Goal: Task Accomplishment & Management: Manage account settings

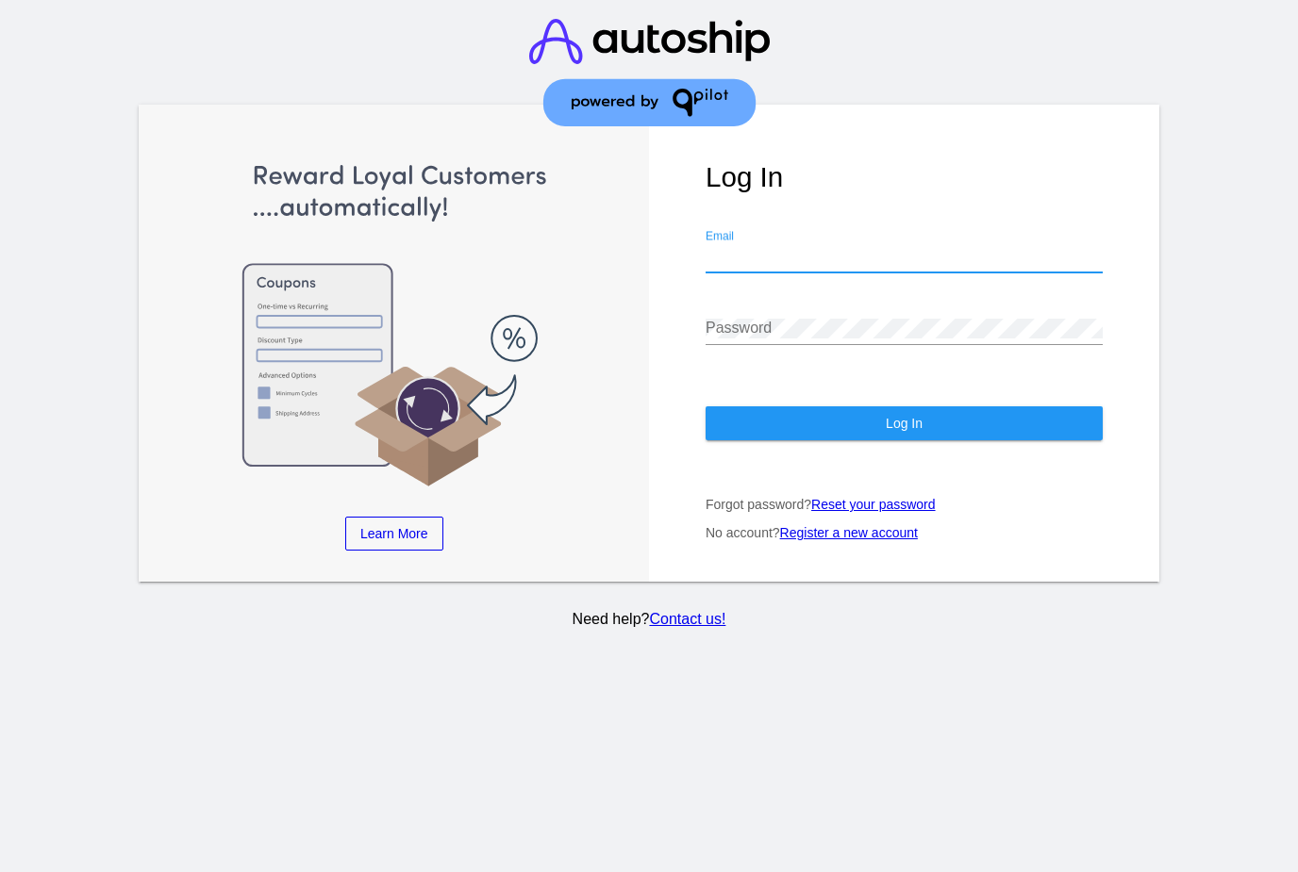
type input "[EMAIL_ADDRESS][DOMAIN_NAME]"
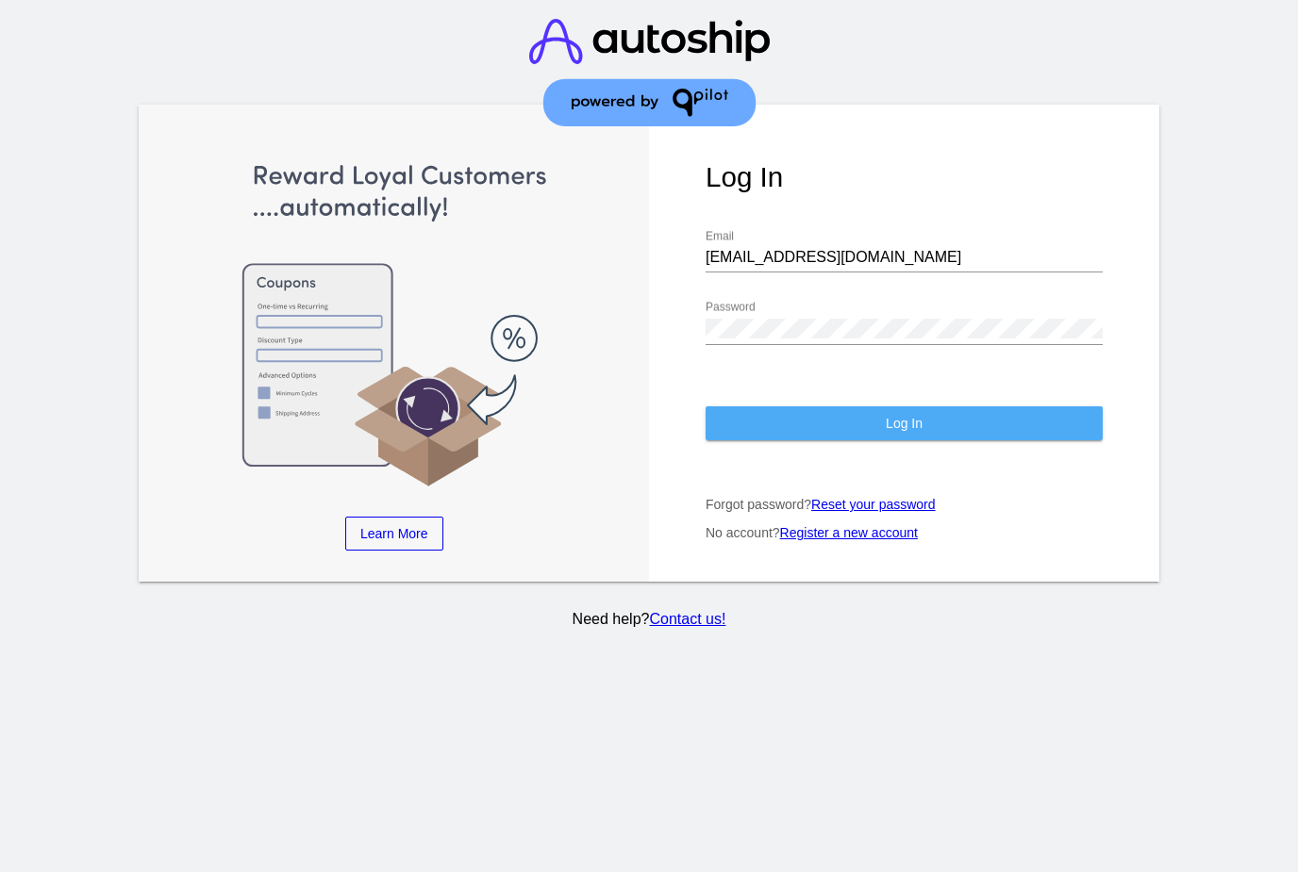
click at [987, 431] on button "Log In" at bounding box center [904, 424] width 397 height 34
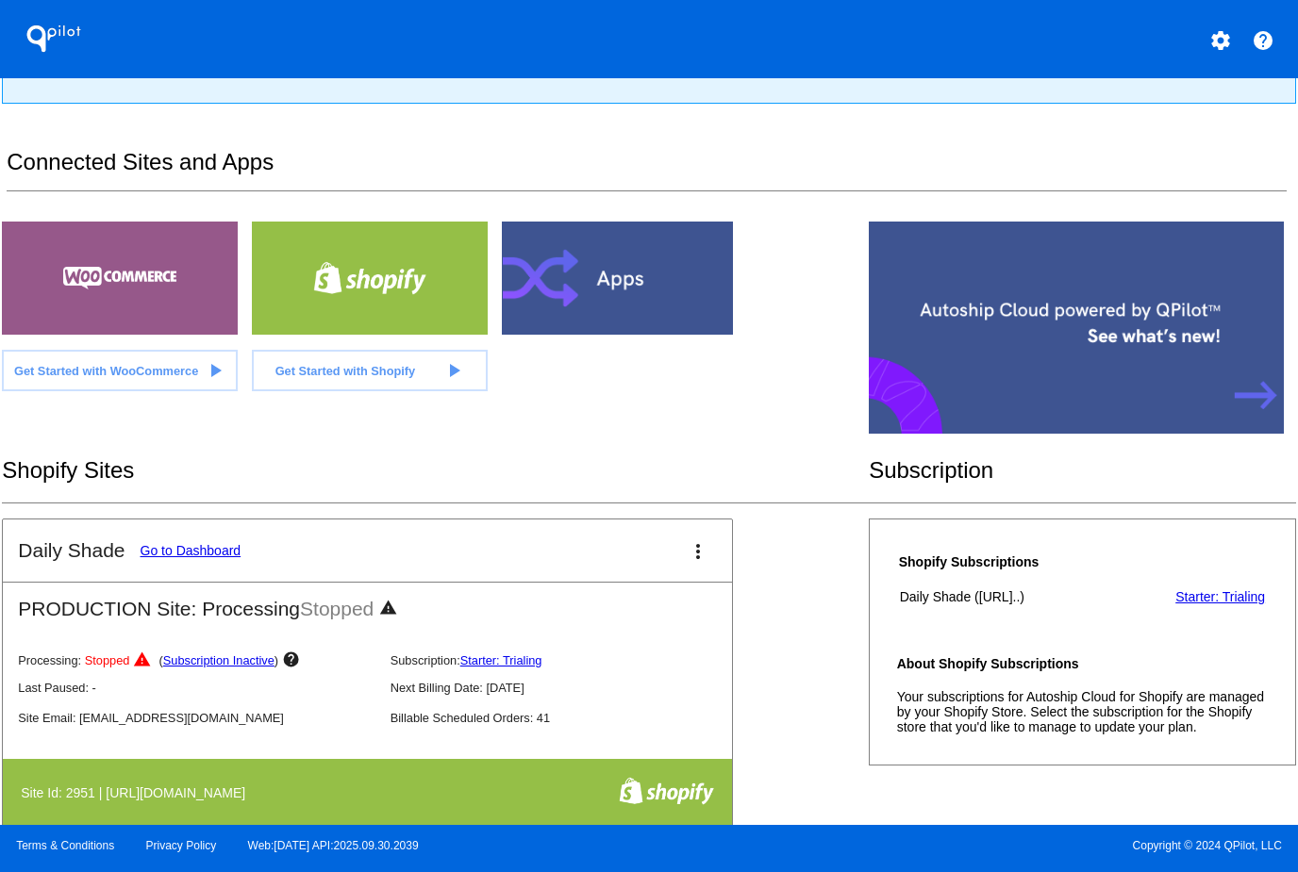
scroll to position [329, 0]
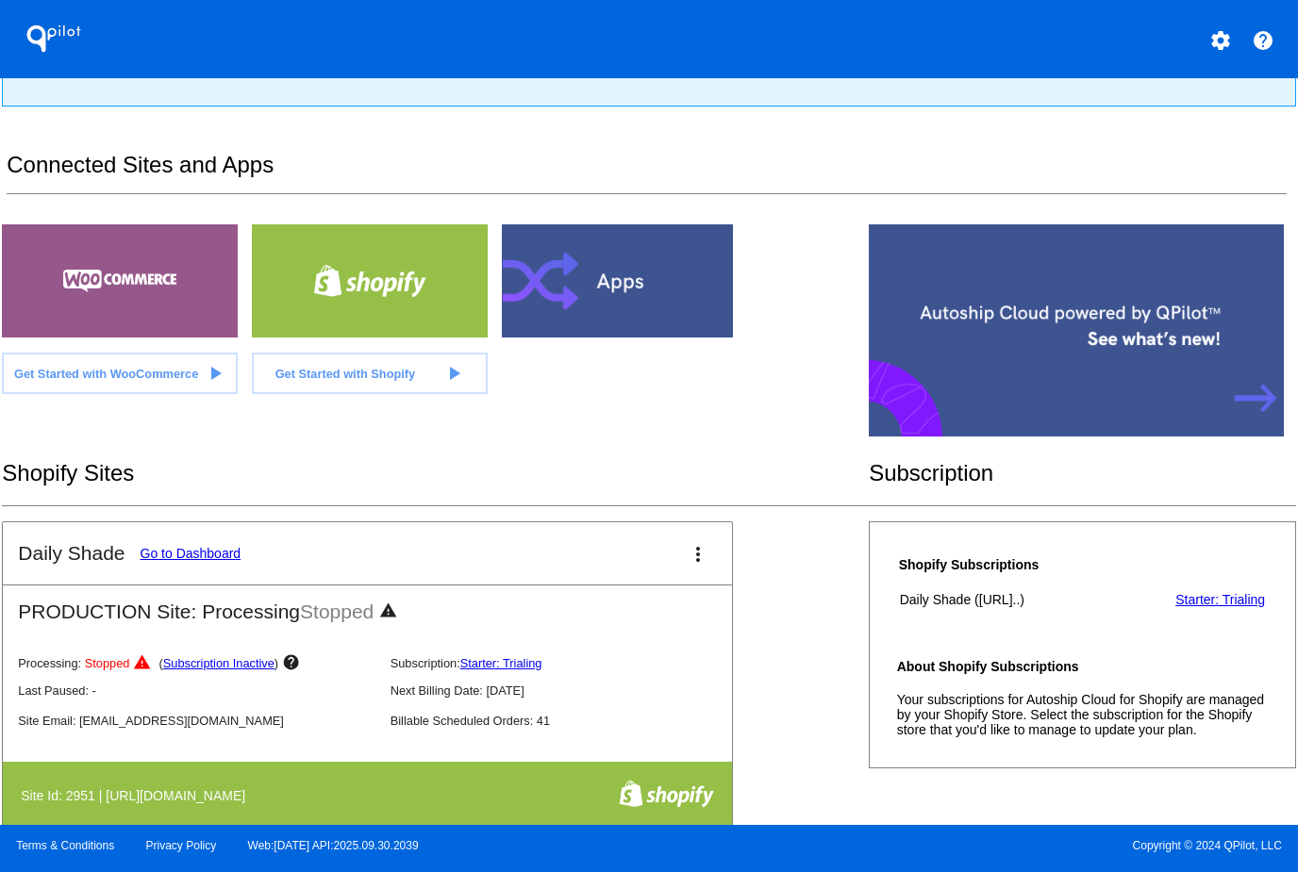
click at [705, 573] on button "more_vert" at bounding box center [698, 554] width 38 height 38
click at [677, 576] on link "view_list dashboard" at bounding box center [629, 579] width 175 height 45
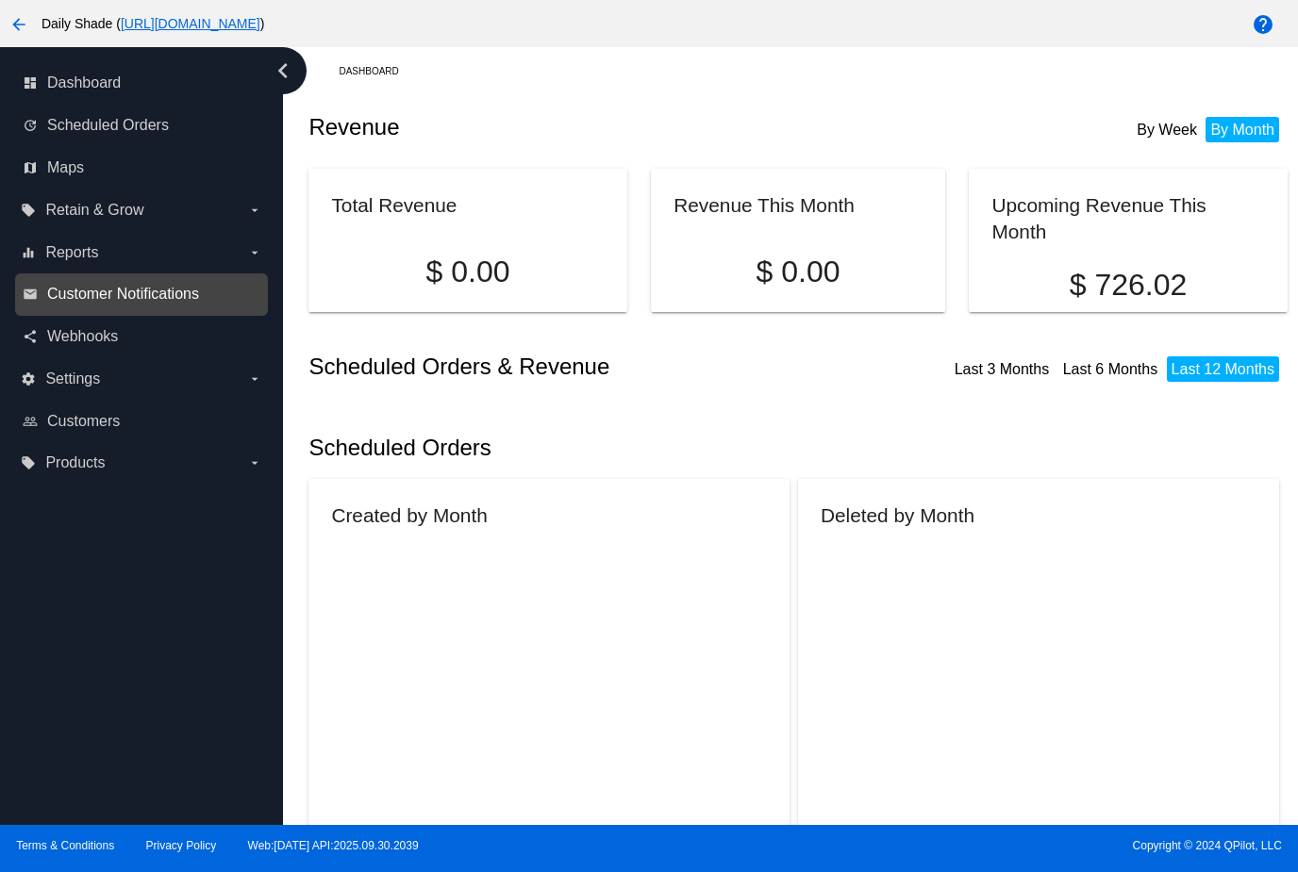
click at [192, 293] on span "Customer Notifications" at bounding box center [123, 294] width 152 height 17
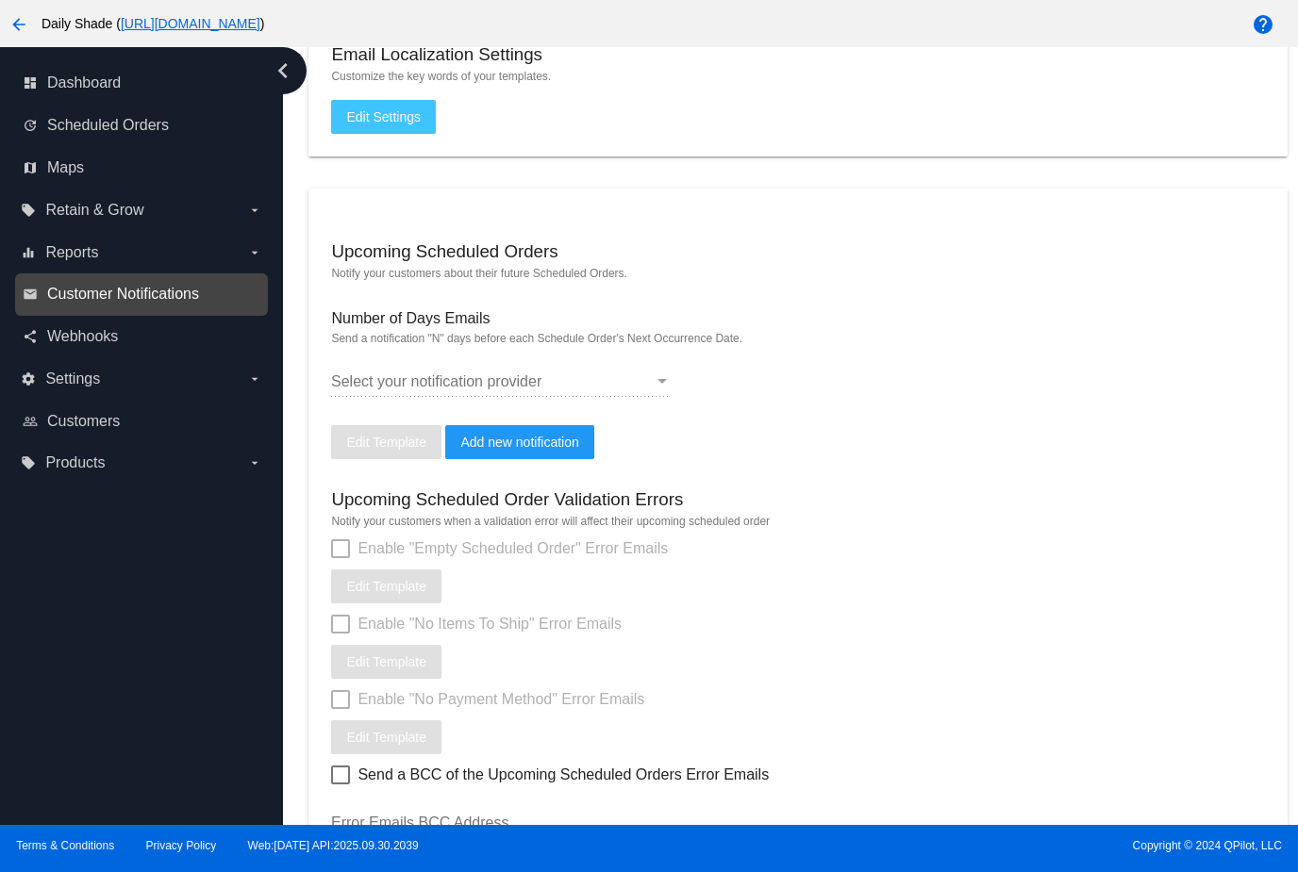
scroll to position [556, 0]
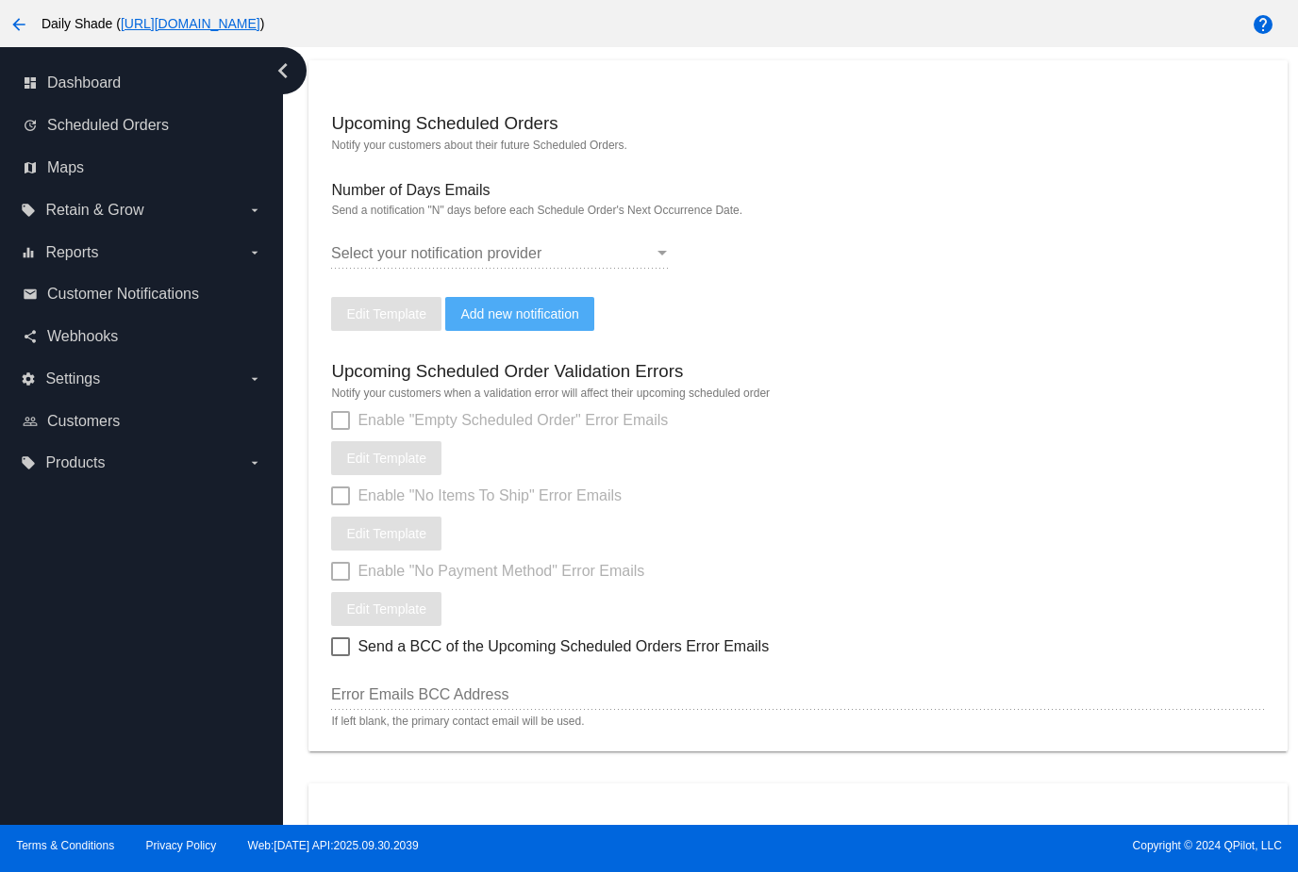
click at [573, 322] on span "Add new notification" at bounding box center [519, 314] width 118 height 15
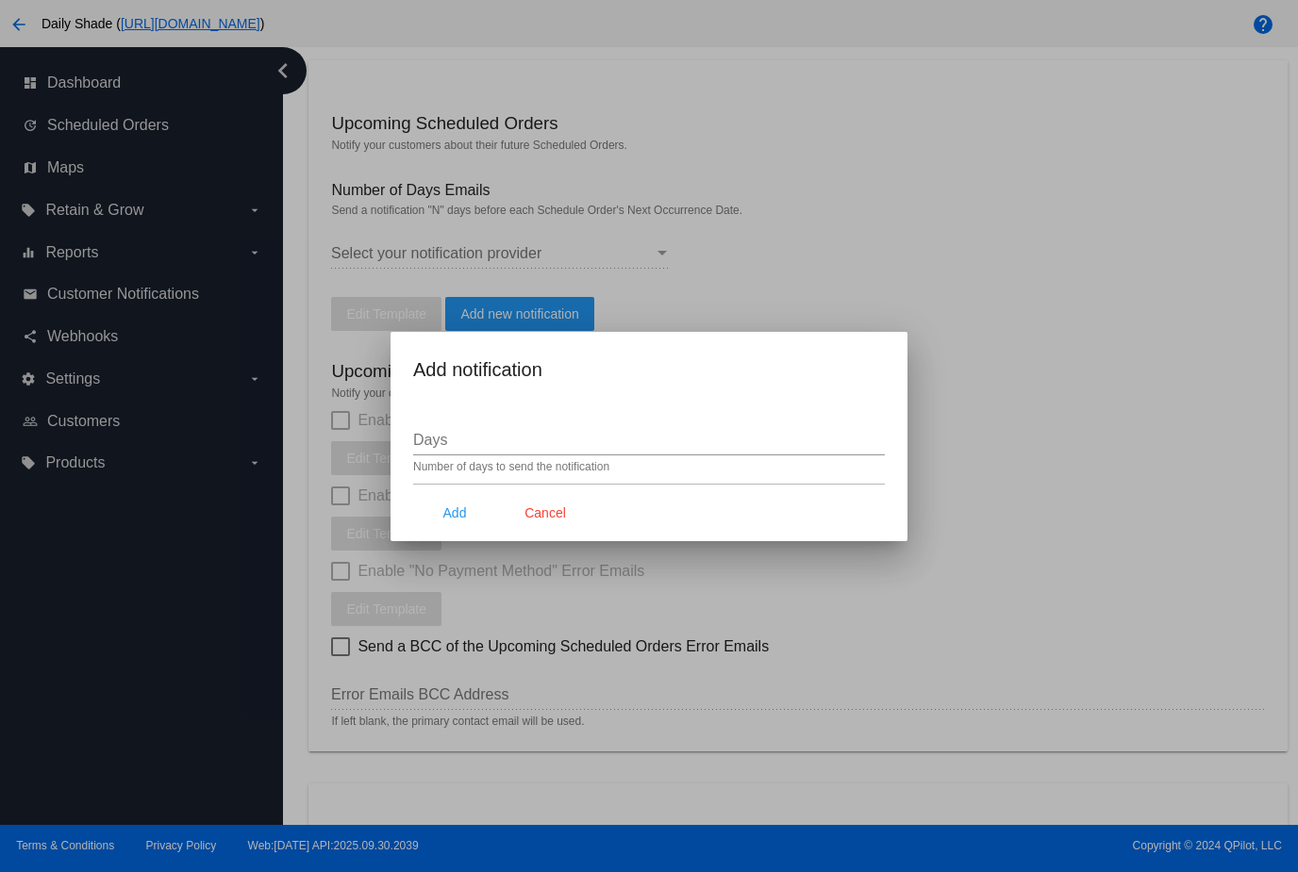
click at [820, 441] on input "Days" at bounding box center [649, 440] width 472 height 17
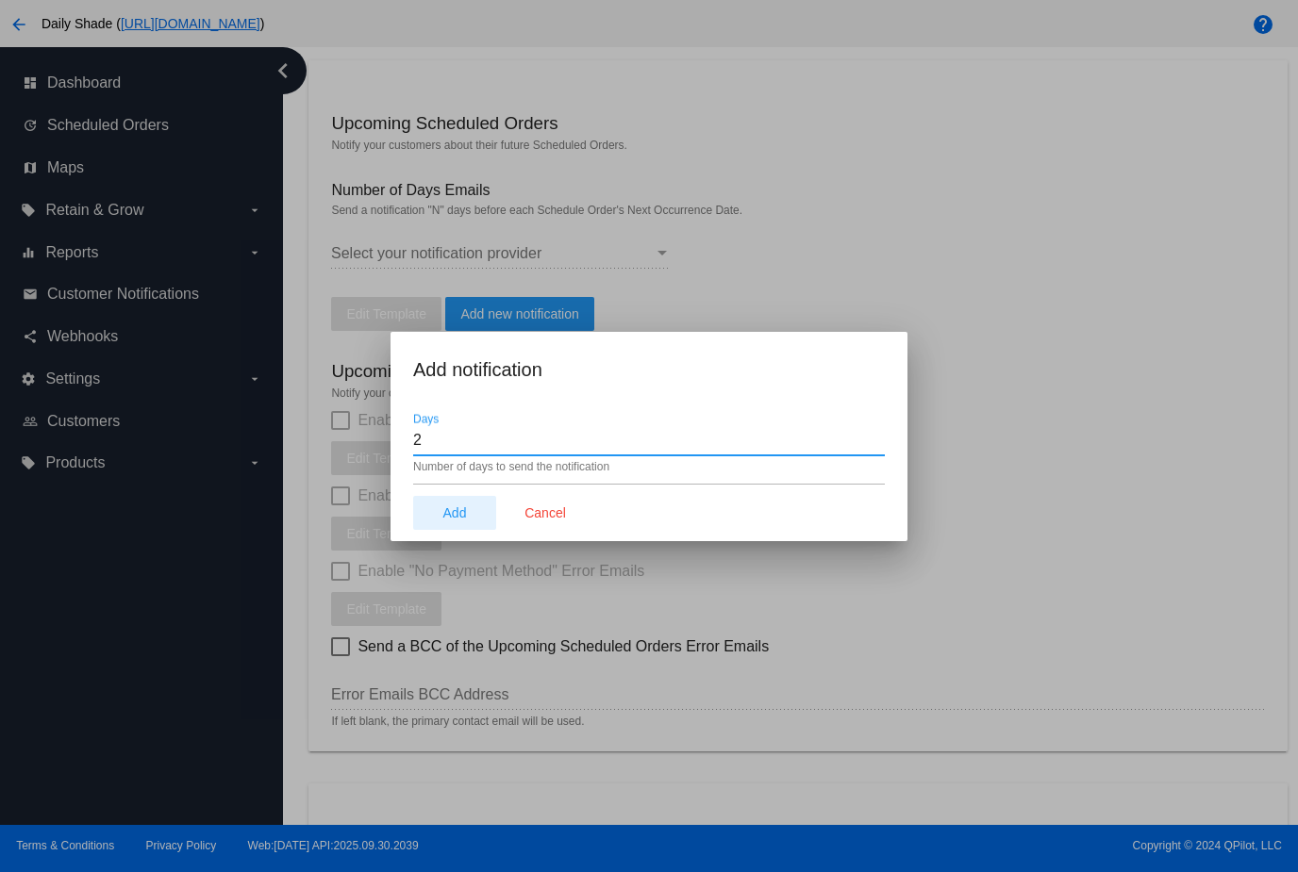
type input "2"
click at [462, 520] on span "Add" at bounding box center [455, 513] width 24 height 15
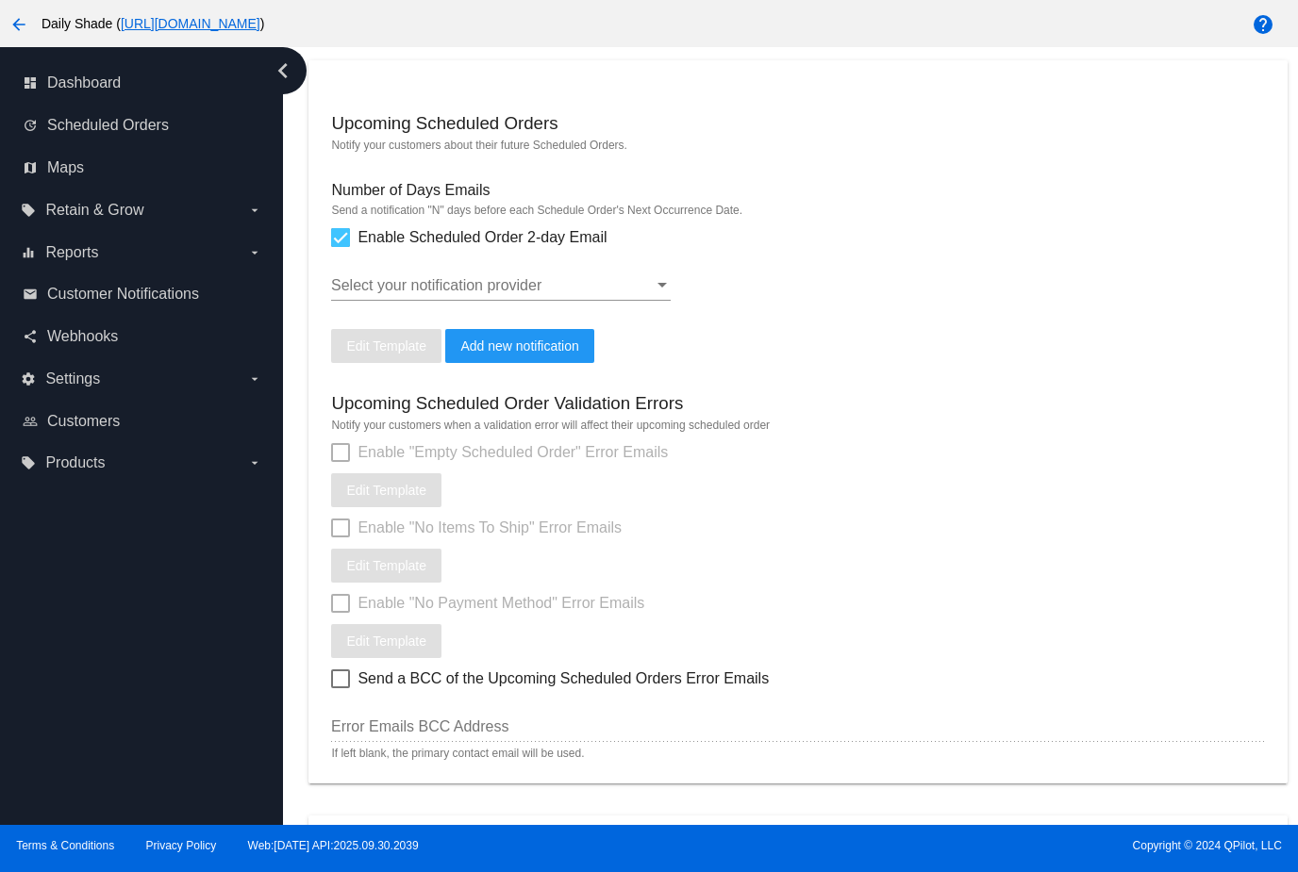
click at [631, 294] on div at bounding box center [492, 285] width 323 height 17
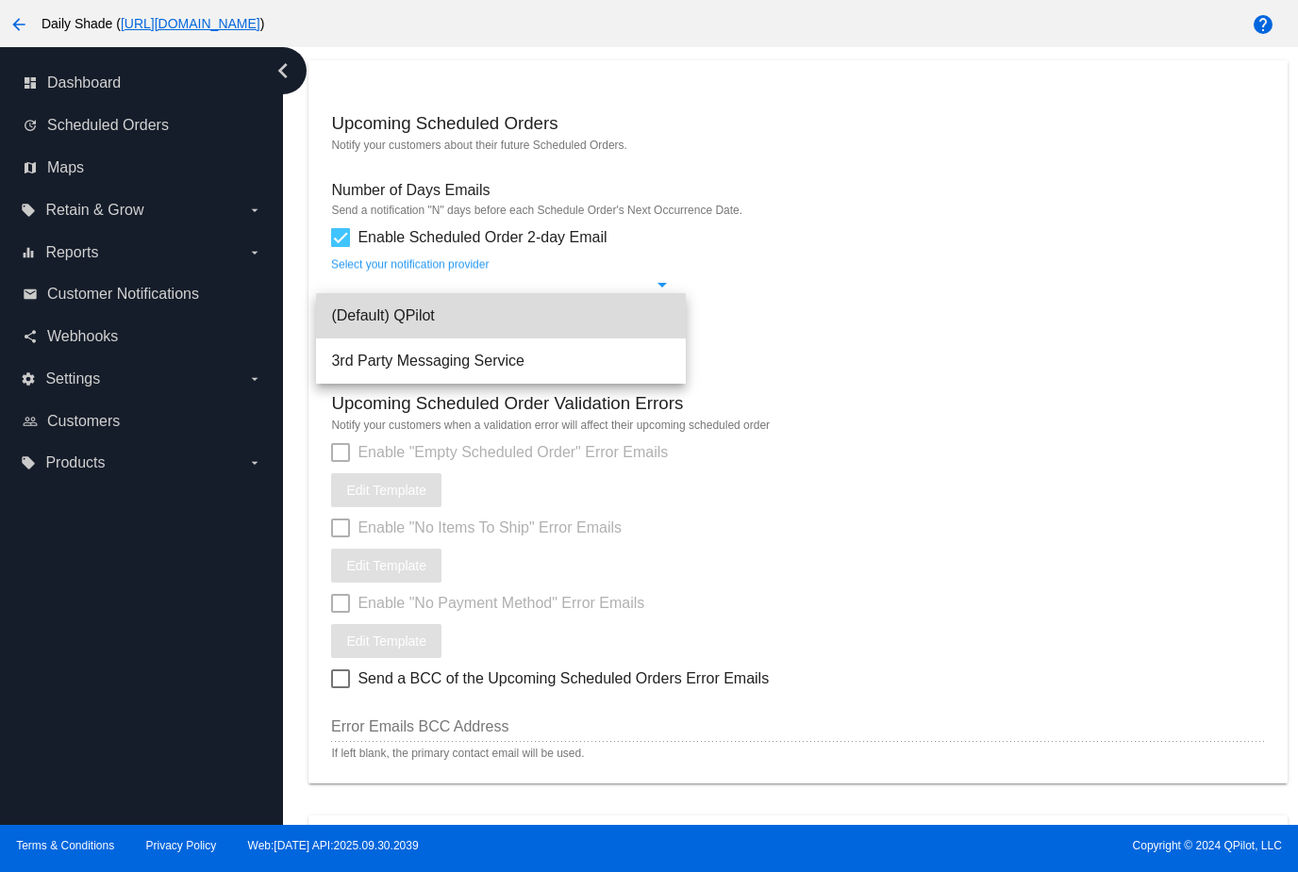
click at [568, 319] on span "(Default) QPilot" at bounding box center [501, 315] width 340 height 45
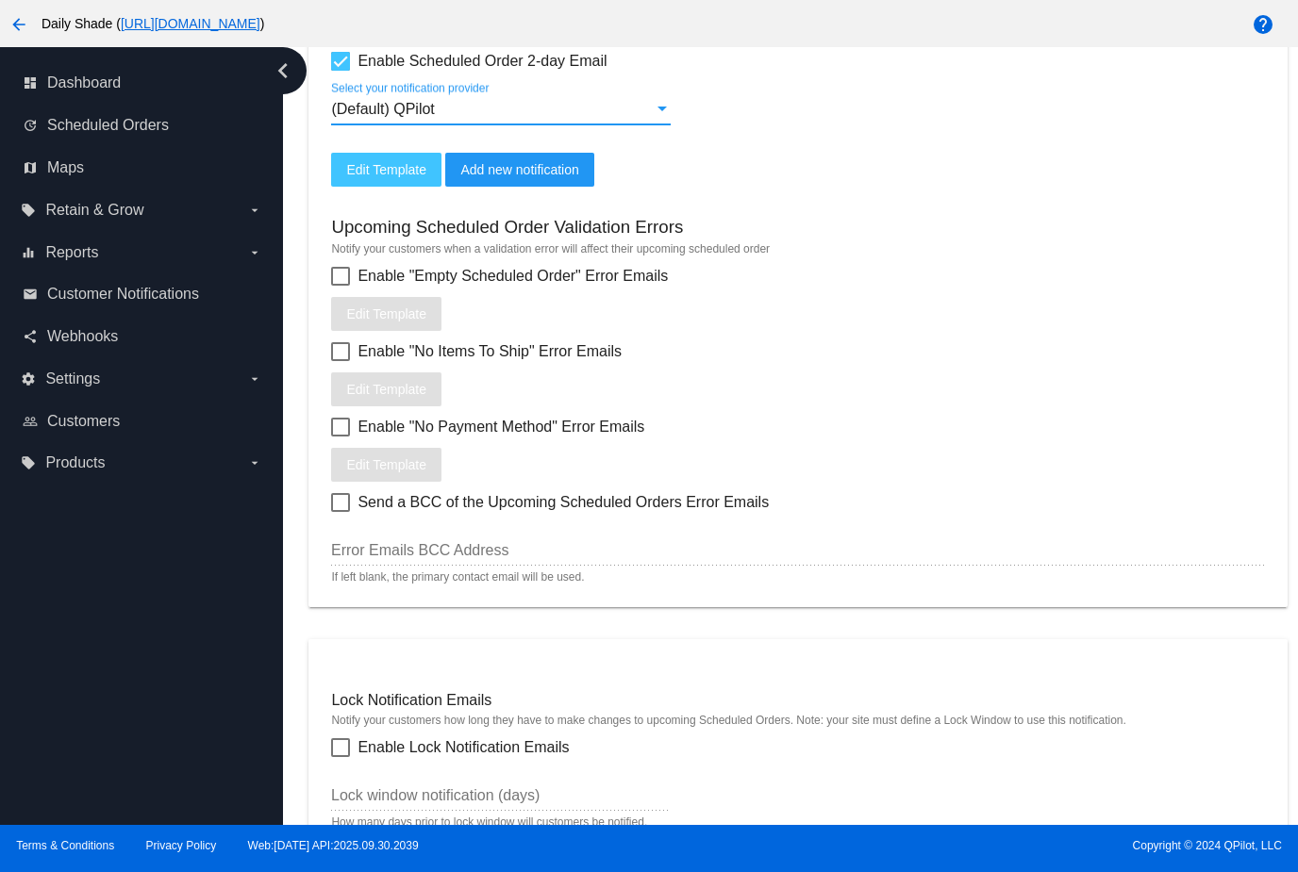
scroll to position [733, 0]
click at [367, 176] on span "Edit Template" at bounding box center [386, 168] width 80 height 15
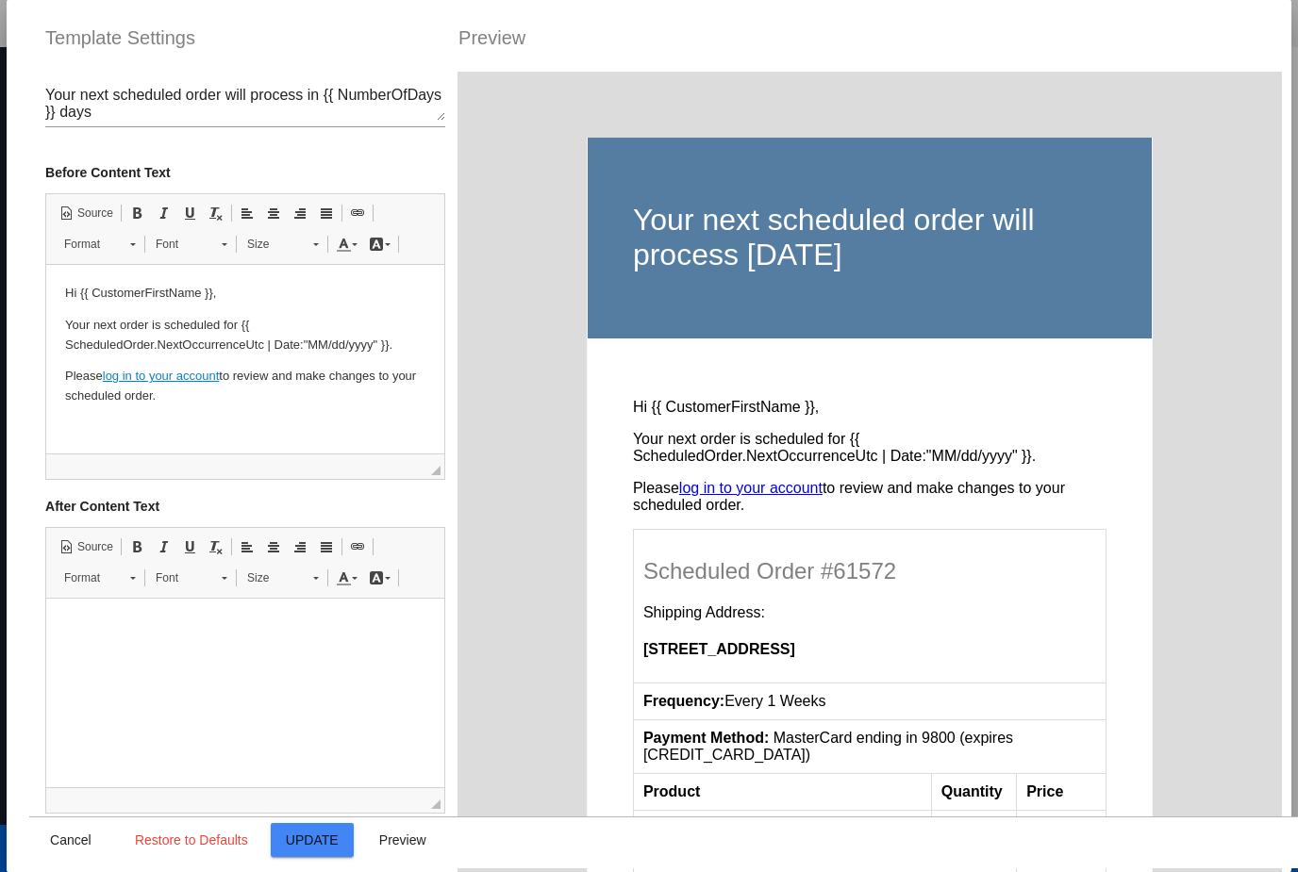
scroll to position [0, 0]
click at [76, 843] on span "Cancel" at bounding box center [71, 840] width 42 height 15
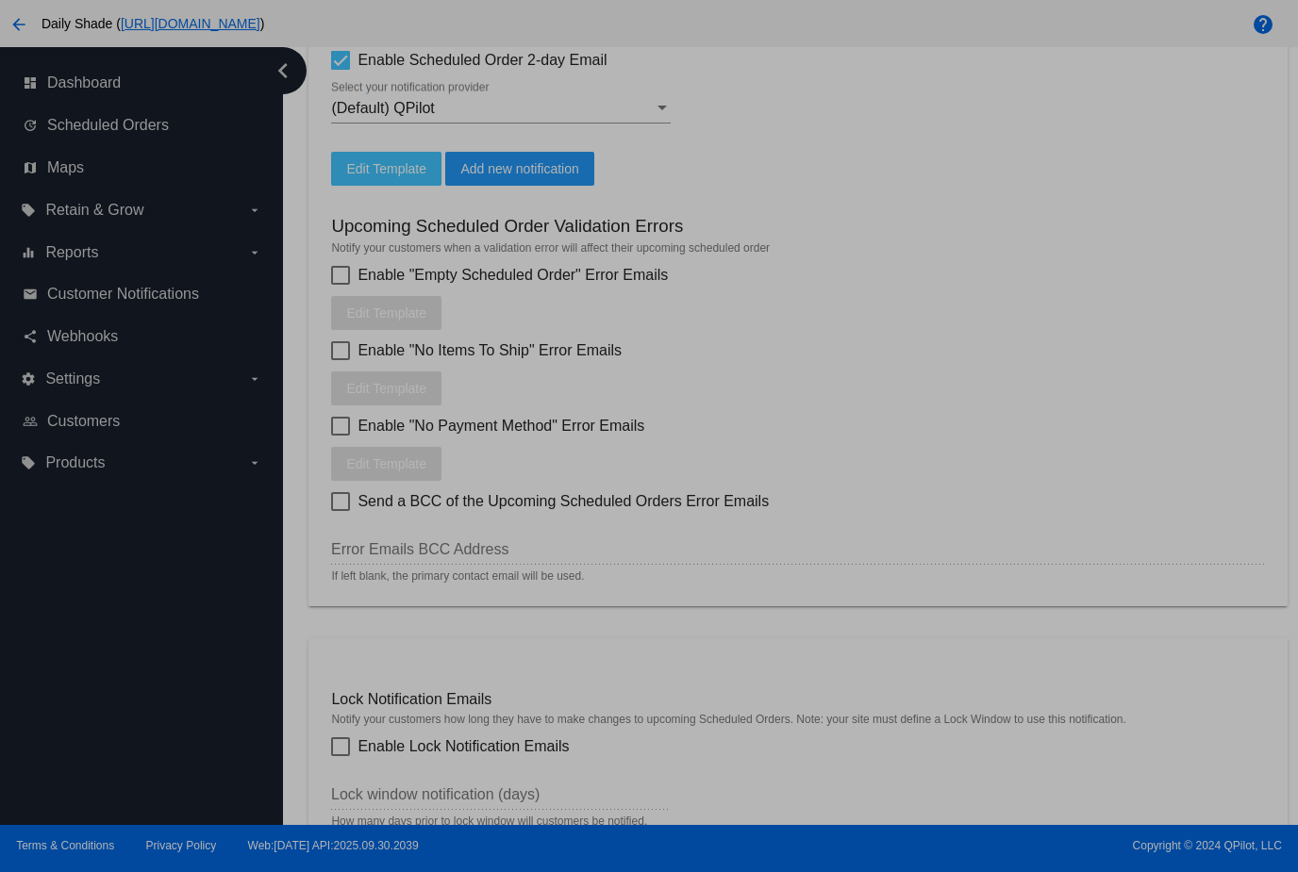
type input "[{{ [DOMAIN_NAME] }}] {{ NumberOfDays }} before your scheduled order will proce…"
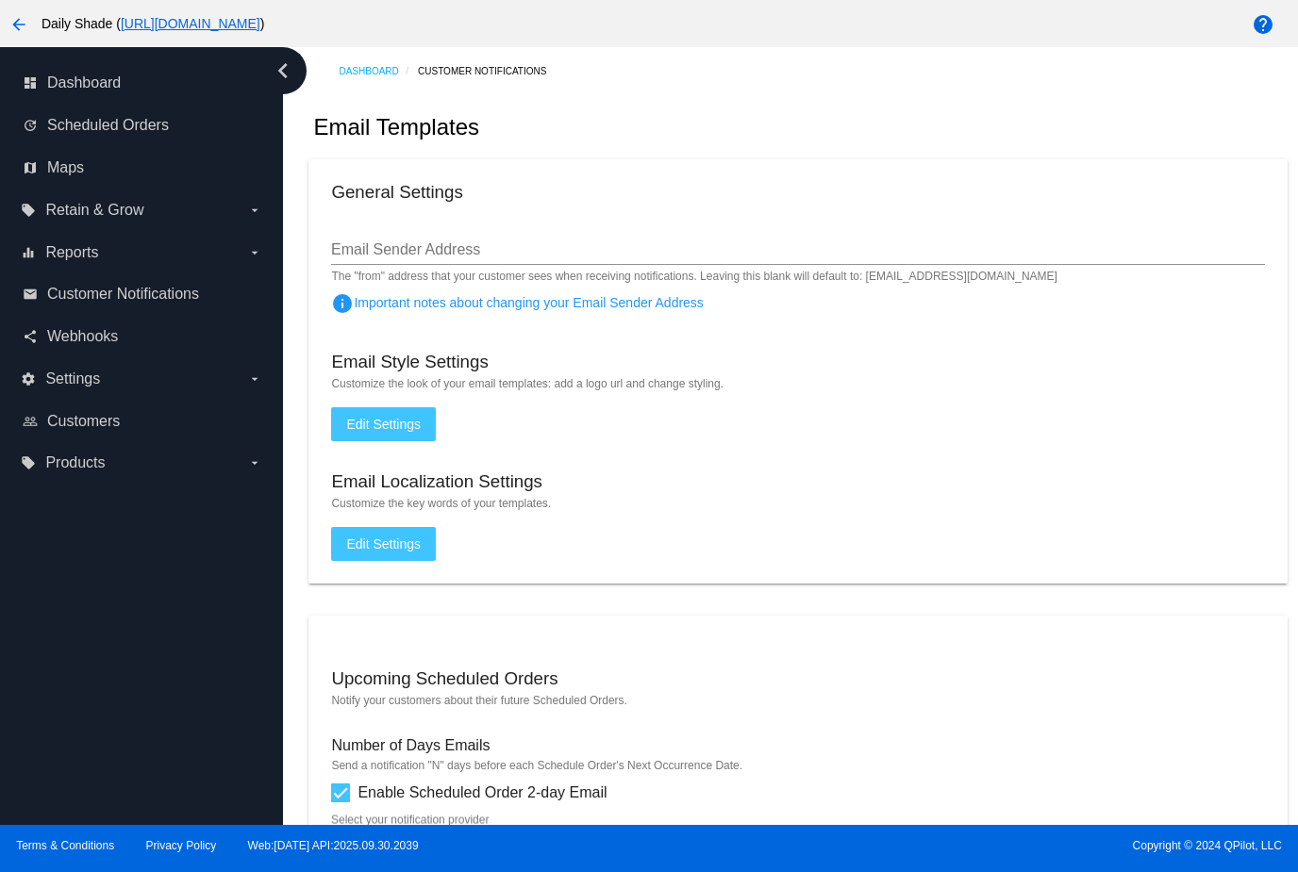
click at [420, 432] on span "Edit Settings" at bounding box center [383, 424] width 75 height 15
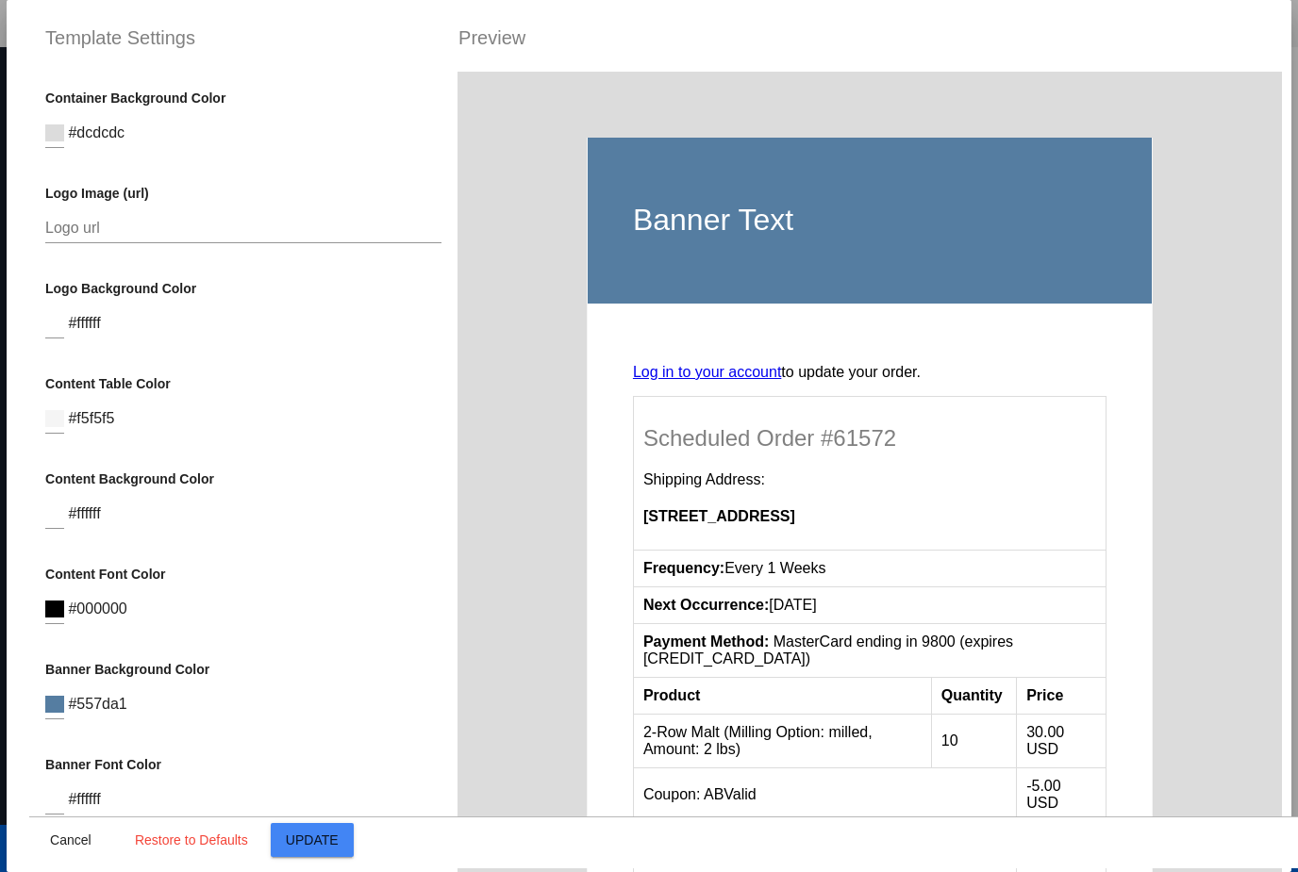
click at [143, 220] on input "Logo url" at bounding box center [243, 228] width 396 height 17
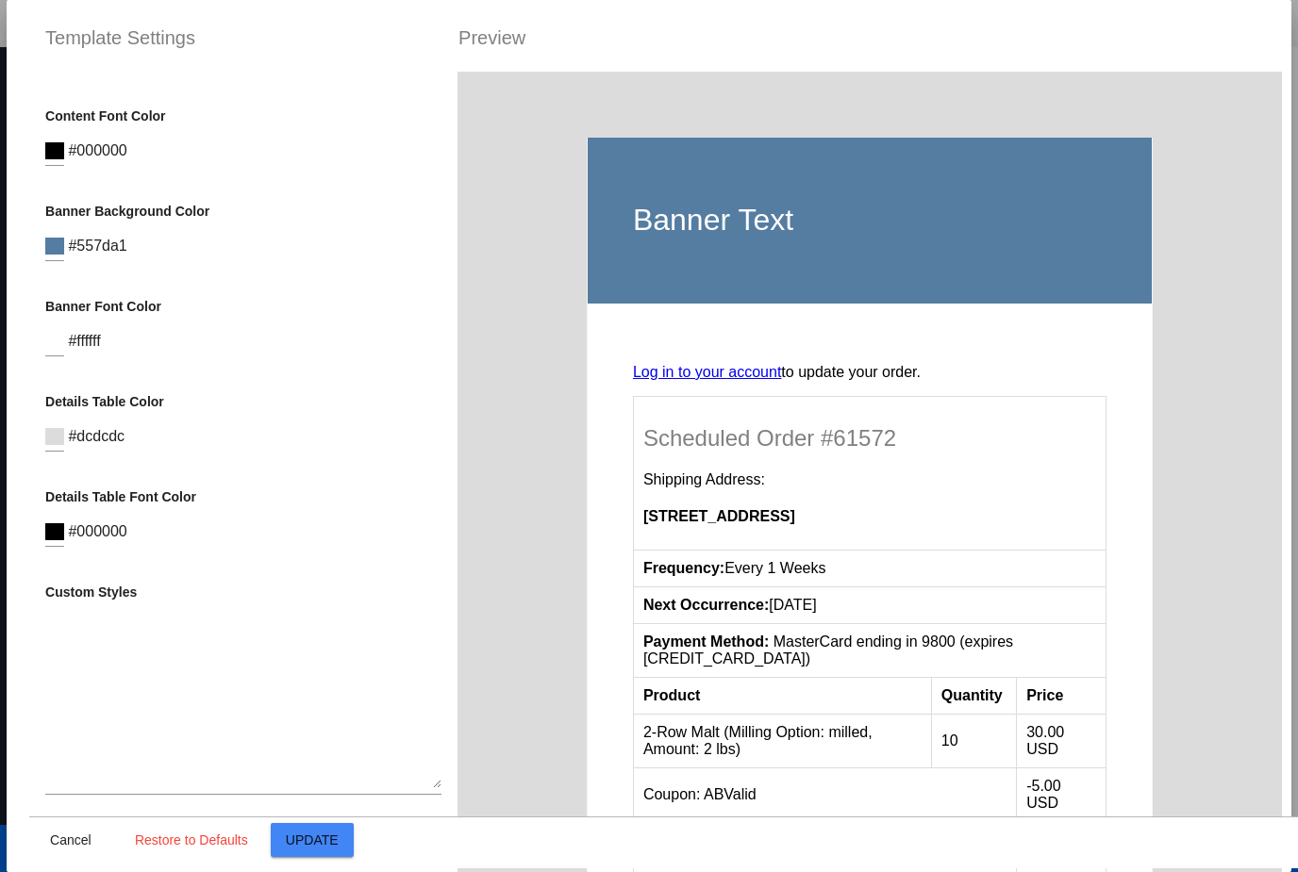
scroll to position [513, 0]
click at [145, 629] on textarea at bounding box center [243, 704] width 396 height 170
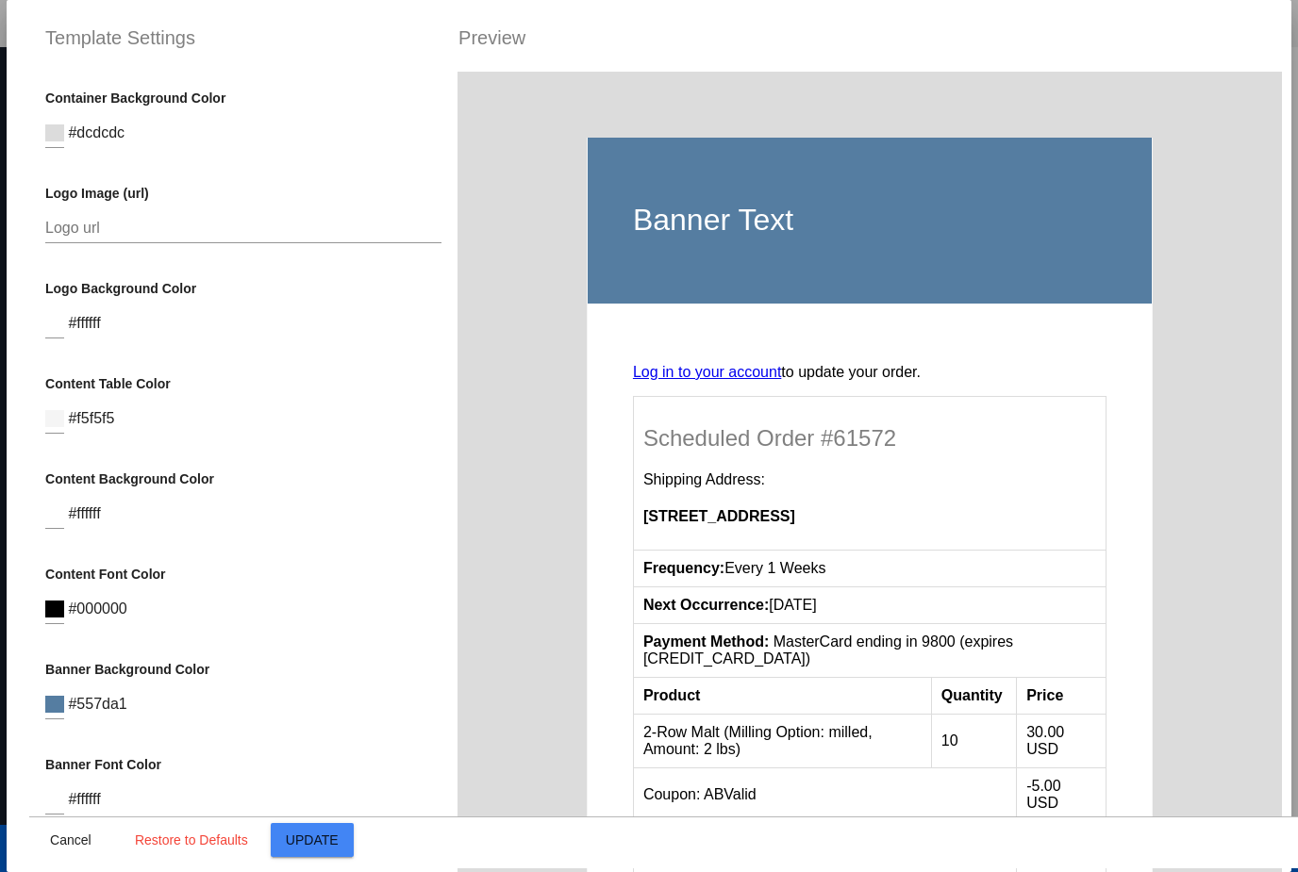
scroll to position [0, 0]
click at [710, 203] on h1 "Banner Text" at bounding box center [869, 220] width 473 height 35
click at [69, 851] on button "Cancel" at bounding box center [70, 840] width 83 height 34
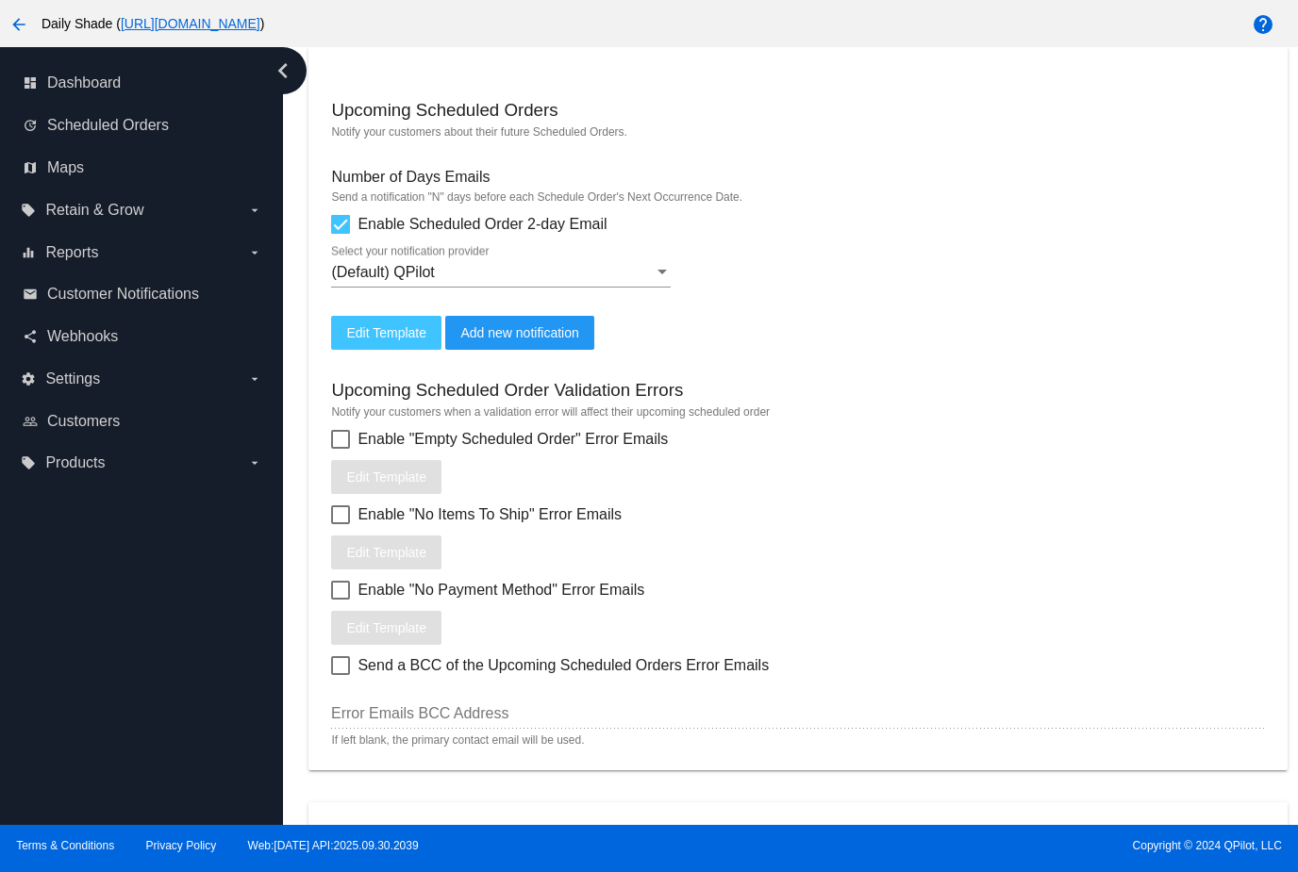
scroll to position [580, 0]
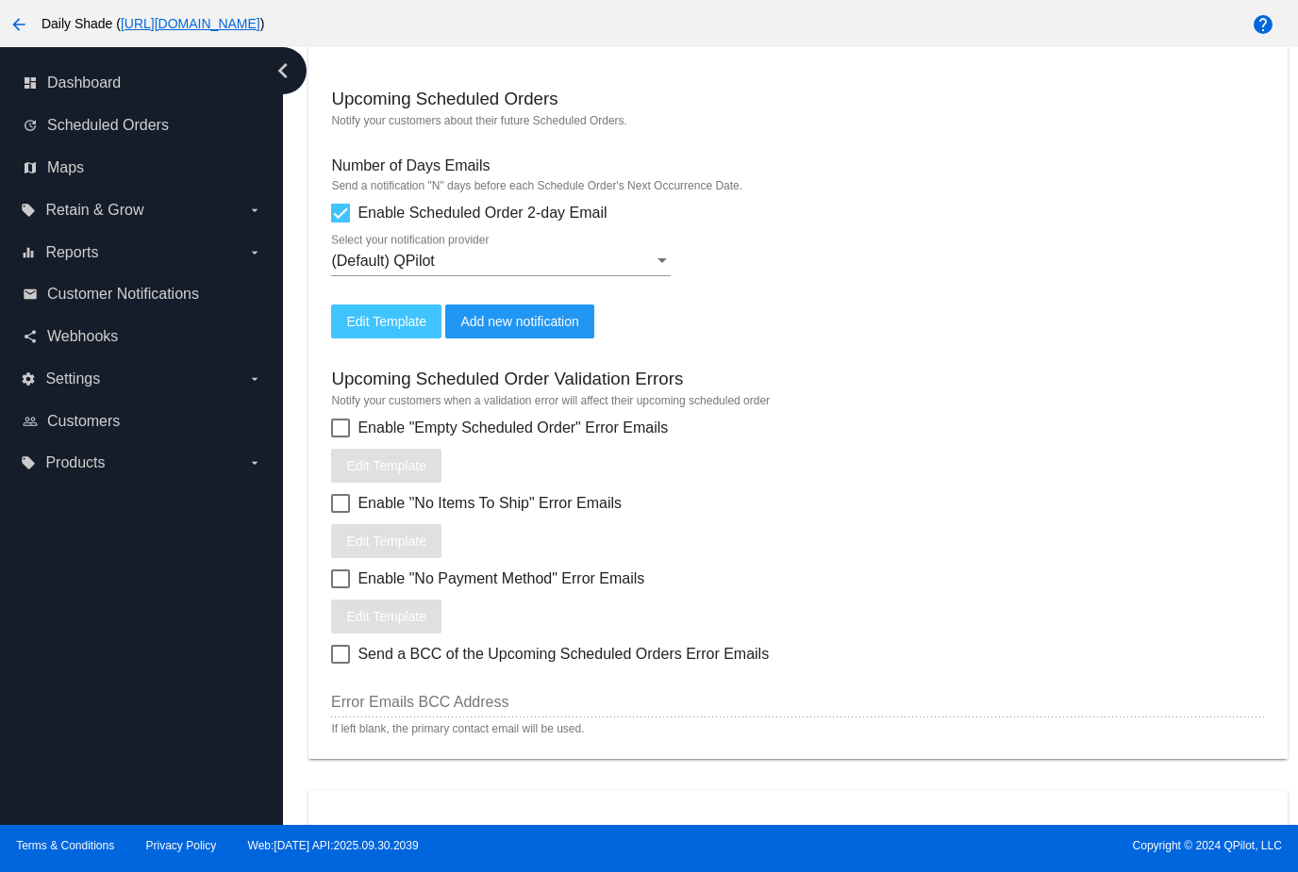
click at [424, 329] on span "Edit Template" at bounding box center [386, 321] width 80 height 15
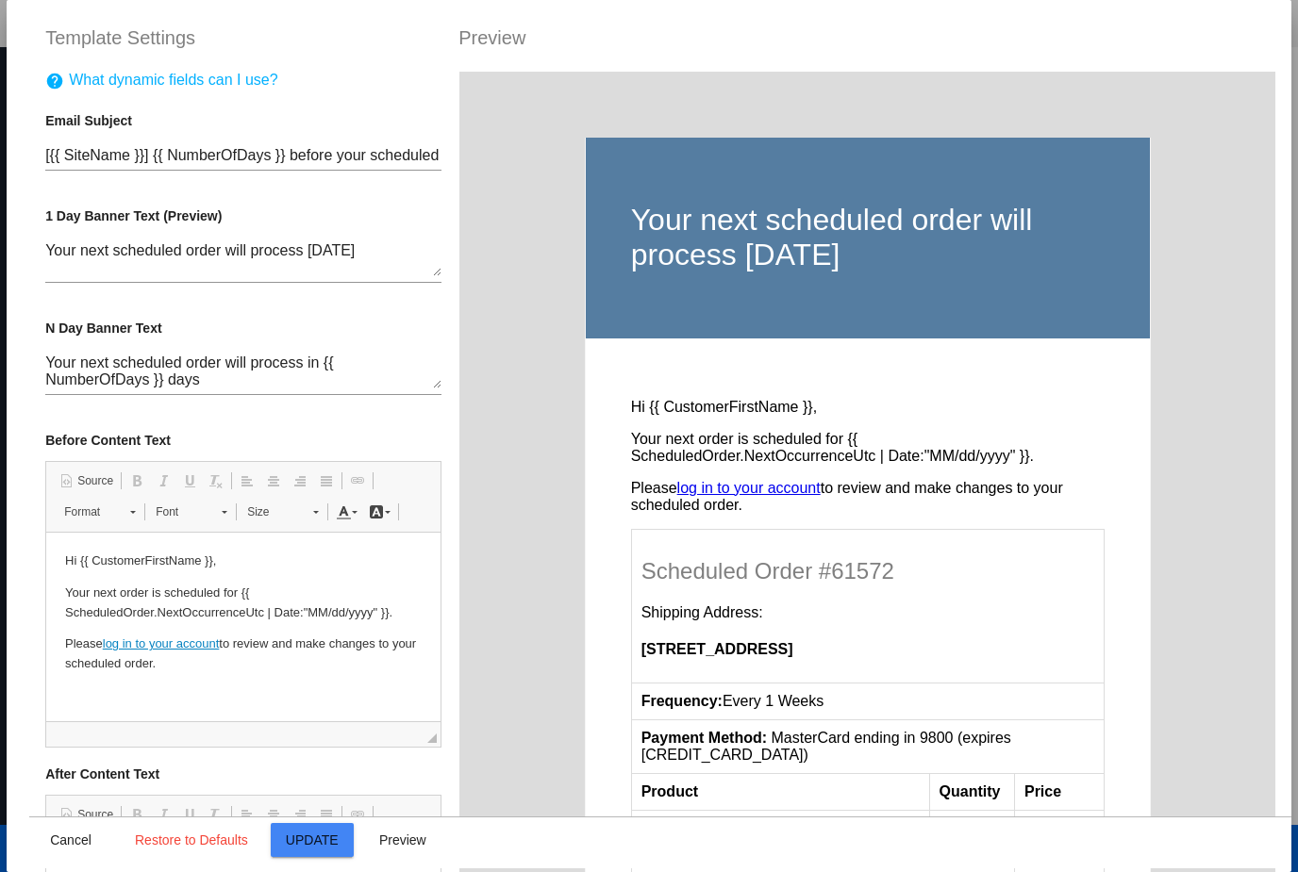
scroll to position [0, 0]
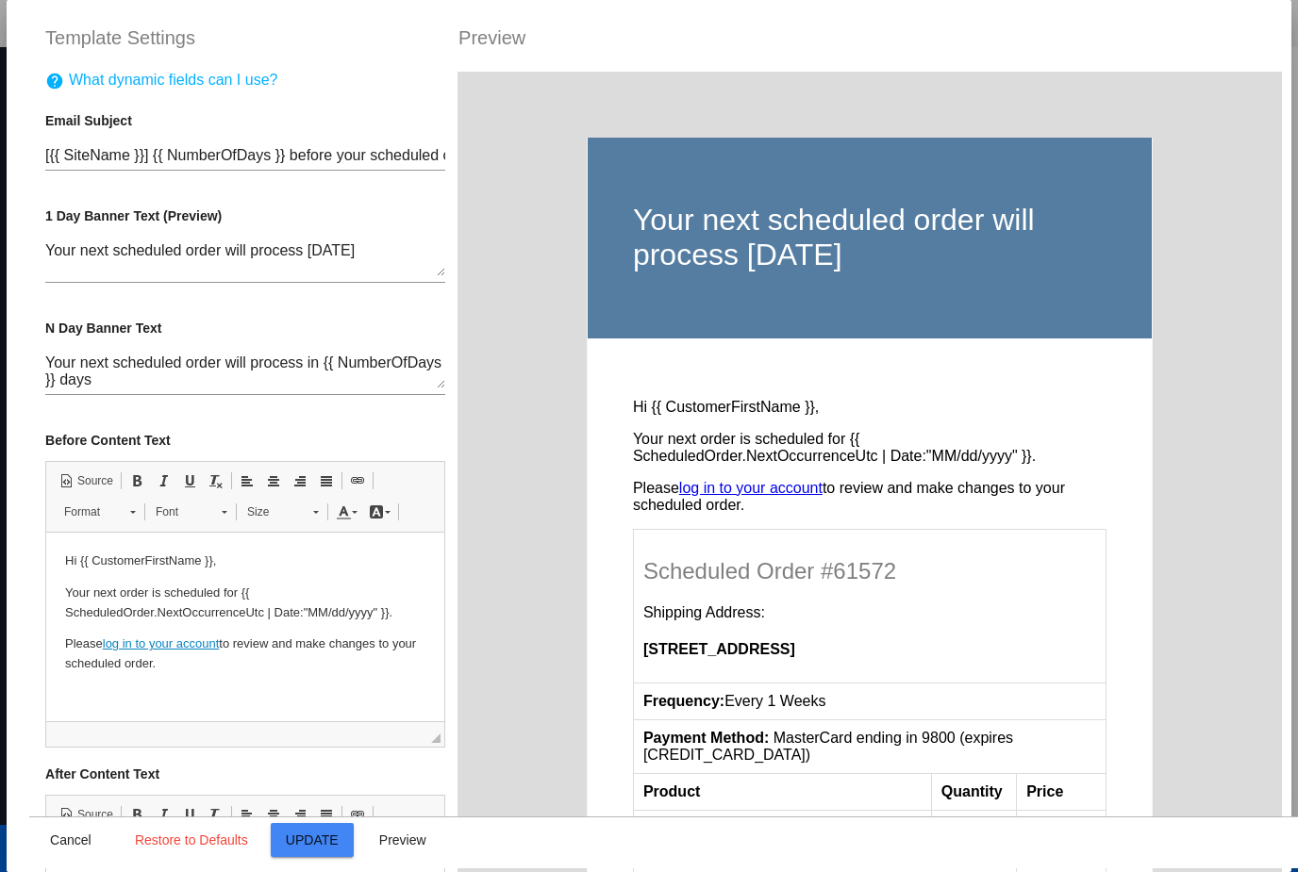
click at [211, 242] on textarea "Your next scheduled order will process [DATE]" at bounding box center [245, 259] width 400 height 34
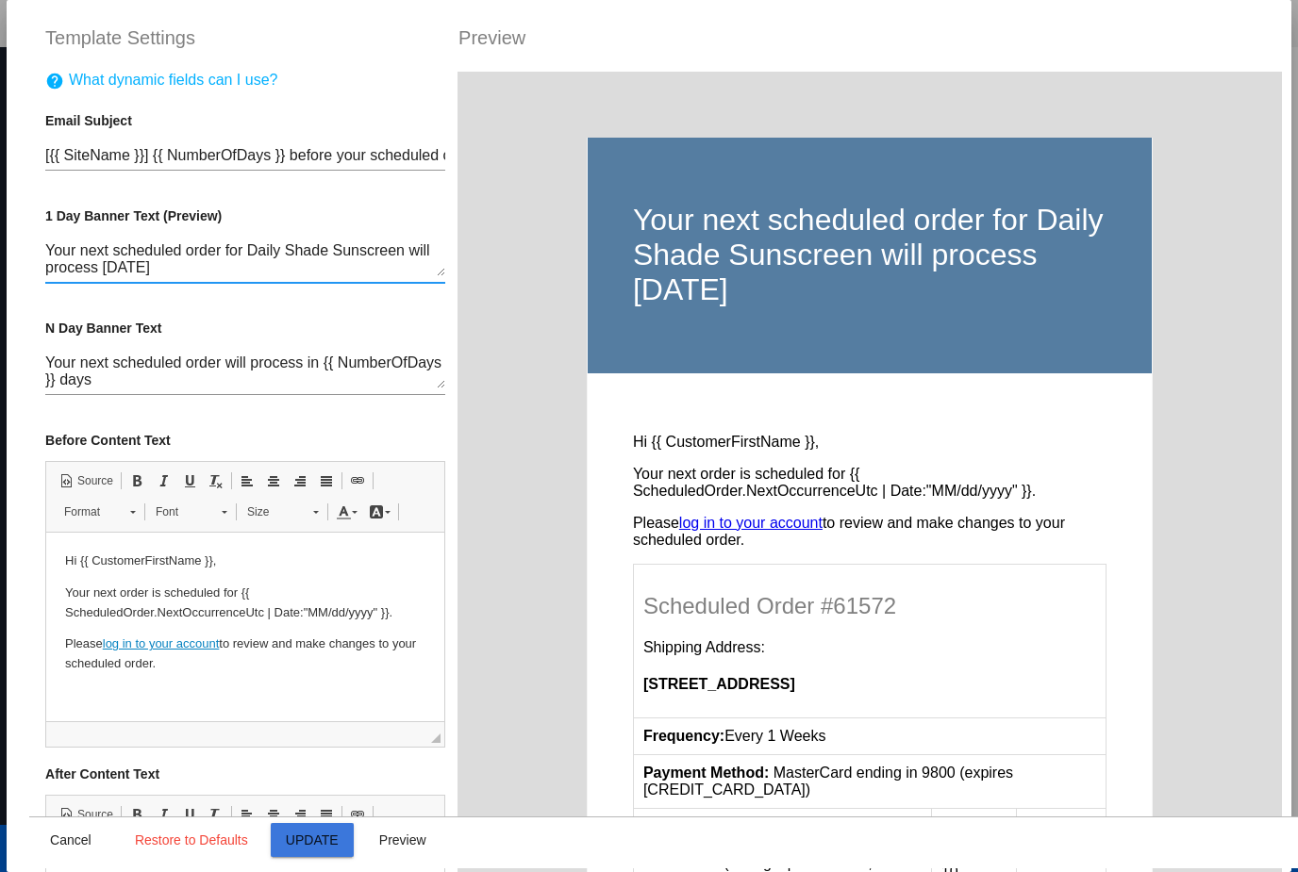
type textarea "Your next scheduled order for Daily Shade Sunscreen will process [DATE]"
click at [339, 840] on span "Update" at bounding box center [312, 840] width 53 height 15
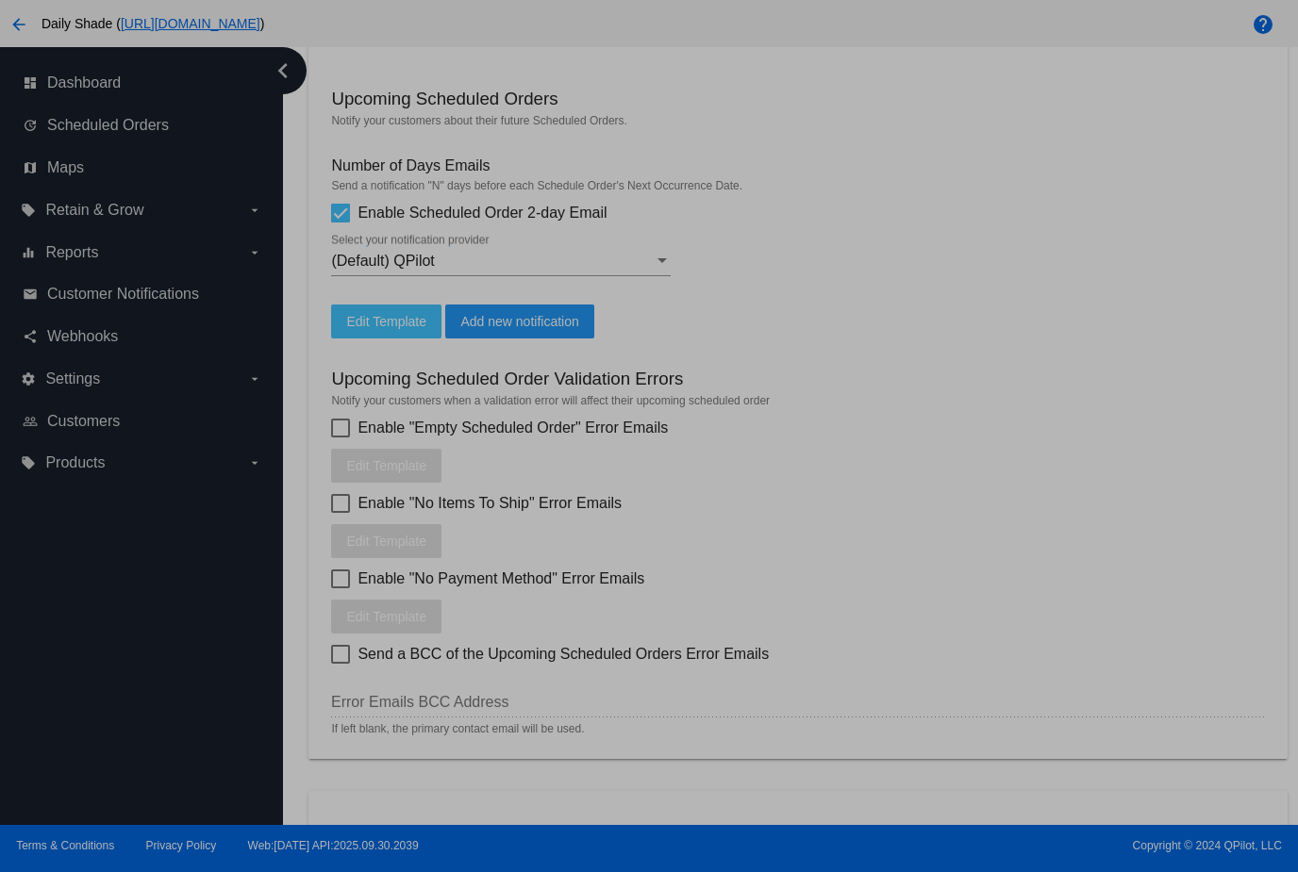
type input "[{{ [DOMAIN_NAME] }}] {{ NumberOfDays }} before your scheduled order will proce…"
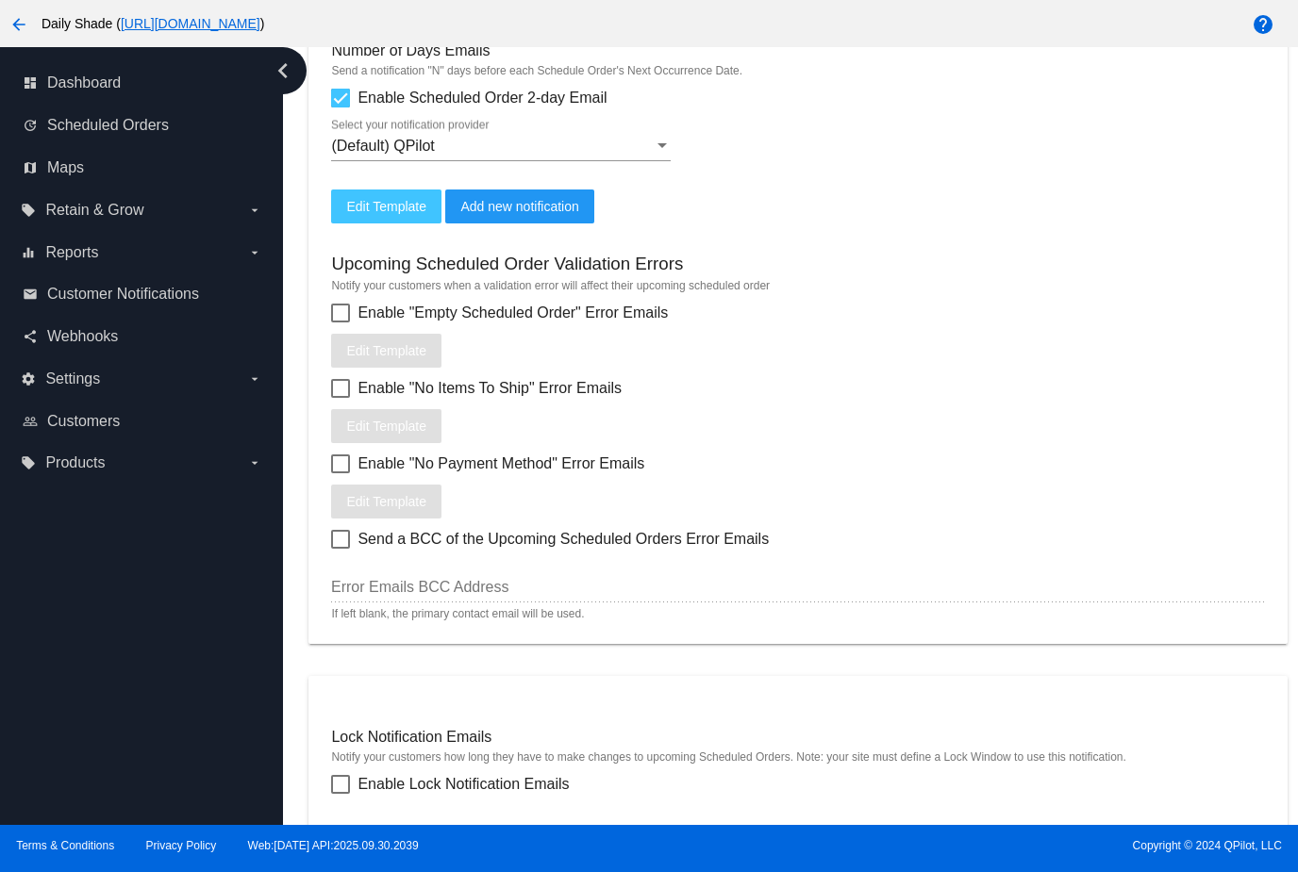
scroll to position [733, 0]
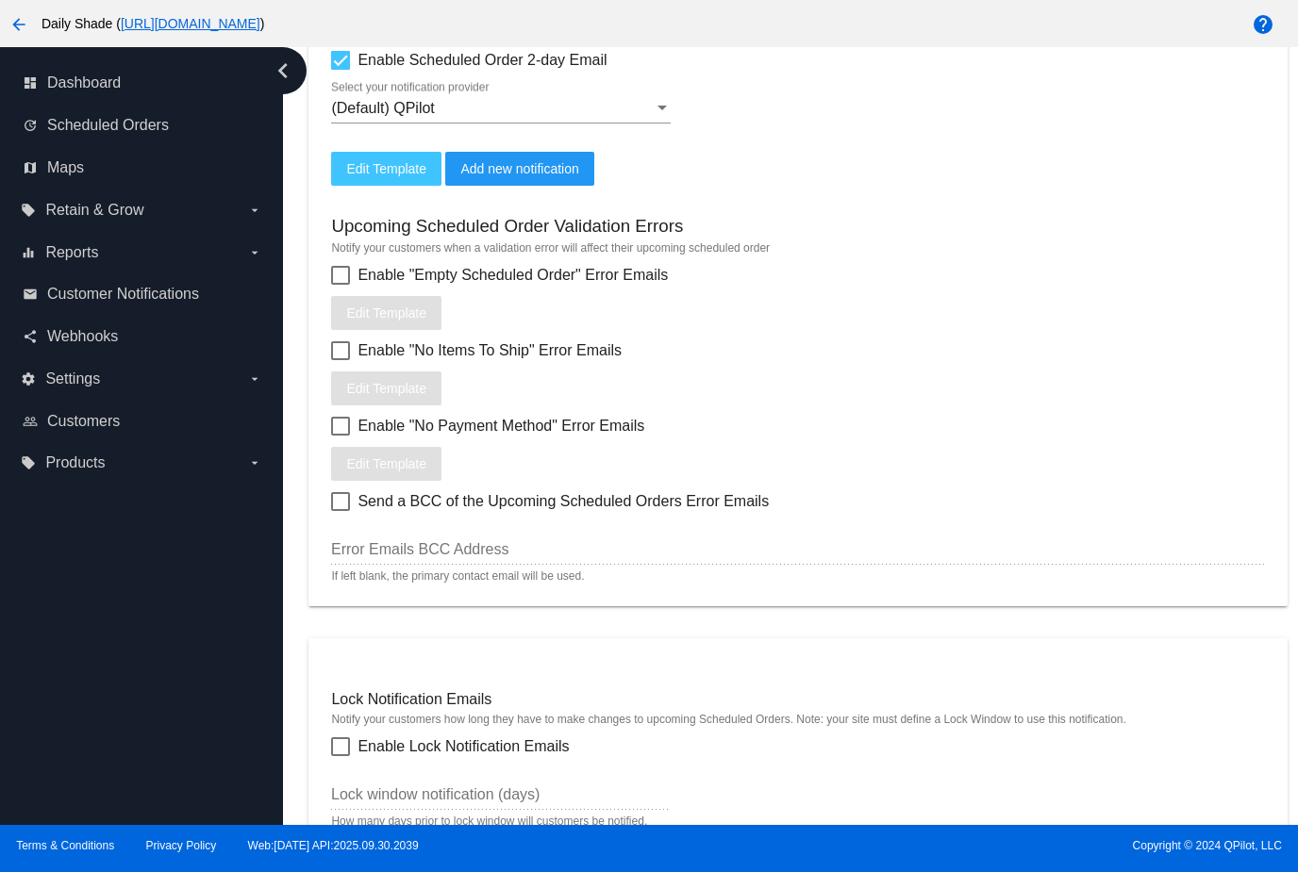
click at [340, 285] on div at bounding box center [340, 275] width 19 height 19
click at [340, 286] on input "Enable "Empty Scheduled Order" Error Emails" at bounding box center [340, 285] width 1 height 1
checkbox input "true"
click at [338, 360] on div at bounding box center [340, 350] width 19 height 19
click at [340, 361] on input "Enable "No Items To Ship" Error Emails" at bounding box center [340, 360] width 1 height 1
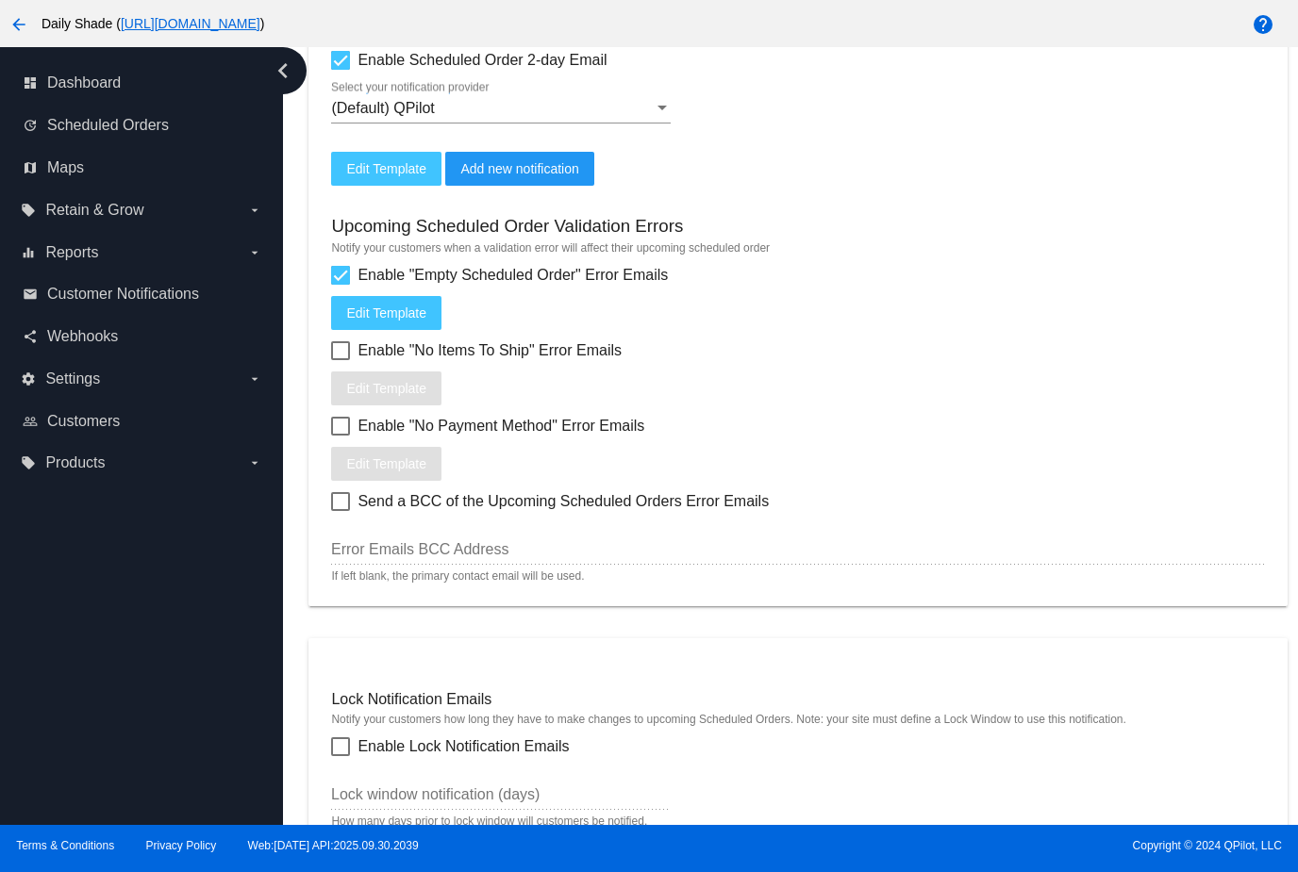
checkbox input "true"
click at [343, 436] on div at bounding box center [340, 426] width 19 height 19
click at [341, 437] on input "Enable "No Payment Method" Error Emails" at bounding box center [340, 436] width 1 height 1
checkbox input "true"
click at [350, 511] on div at bounding box center [340, 501] width 19 height 19
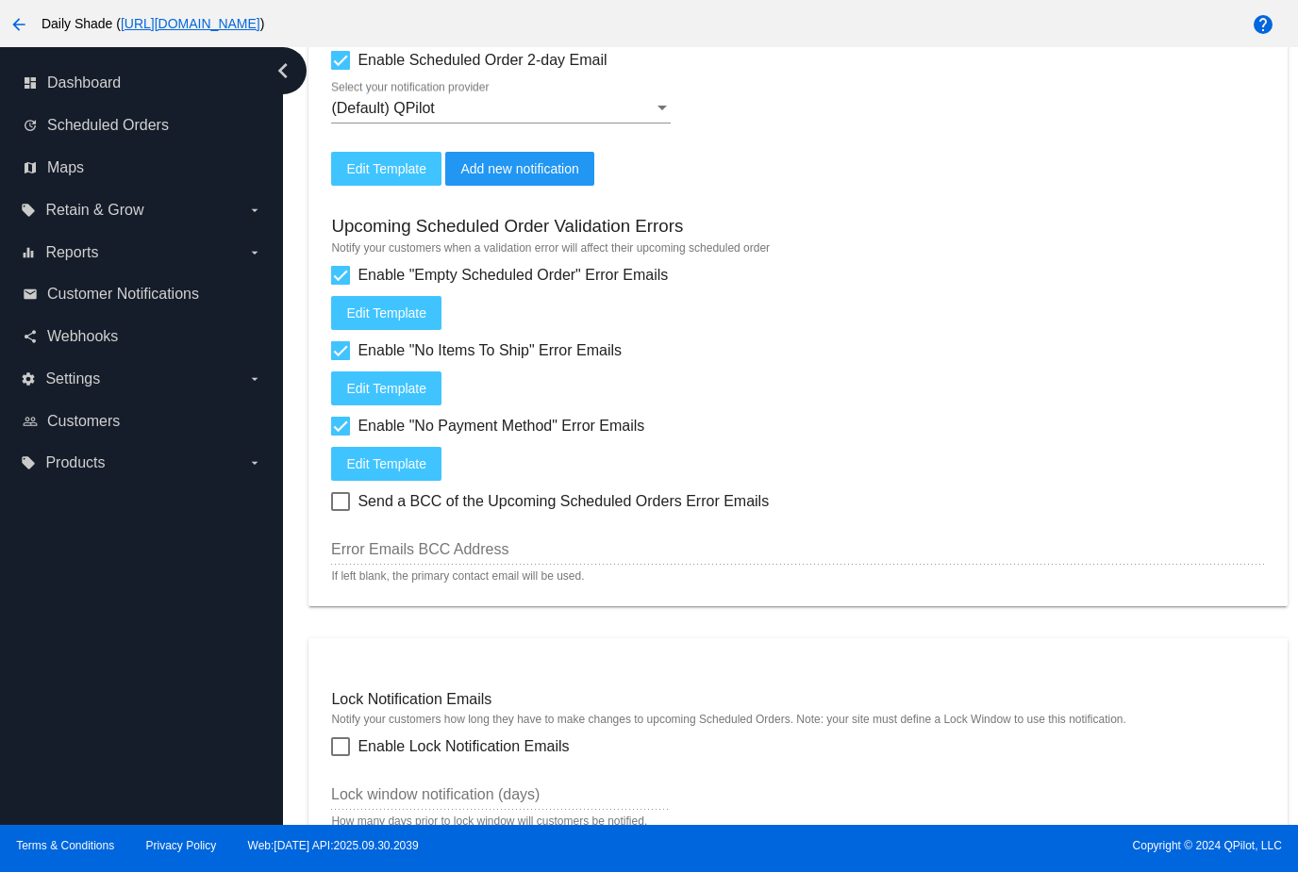
click at [341, 512] on input "Send a BCC of the Upcoming Scheduled Orders Error Emails" at bounding box center [340, 511] width 1 height 1
click at [347, 511] on div at bounding box center [340, 501] width 19 height 19
click at [341, 512] on input "Send a BCC of the Upcoming Scheduled Orders Error Emails" at bounding box center [340, 511] width 1 height 1
checkbox input "false"
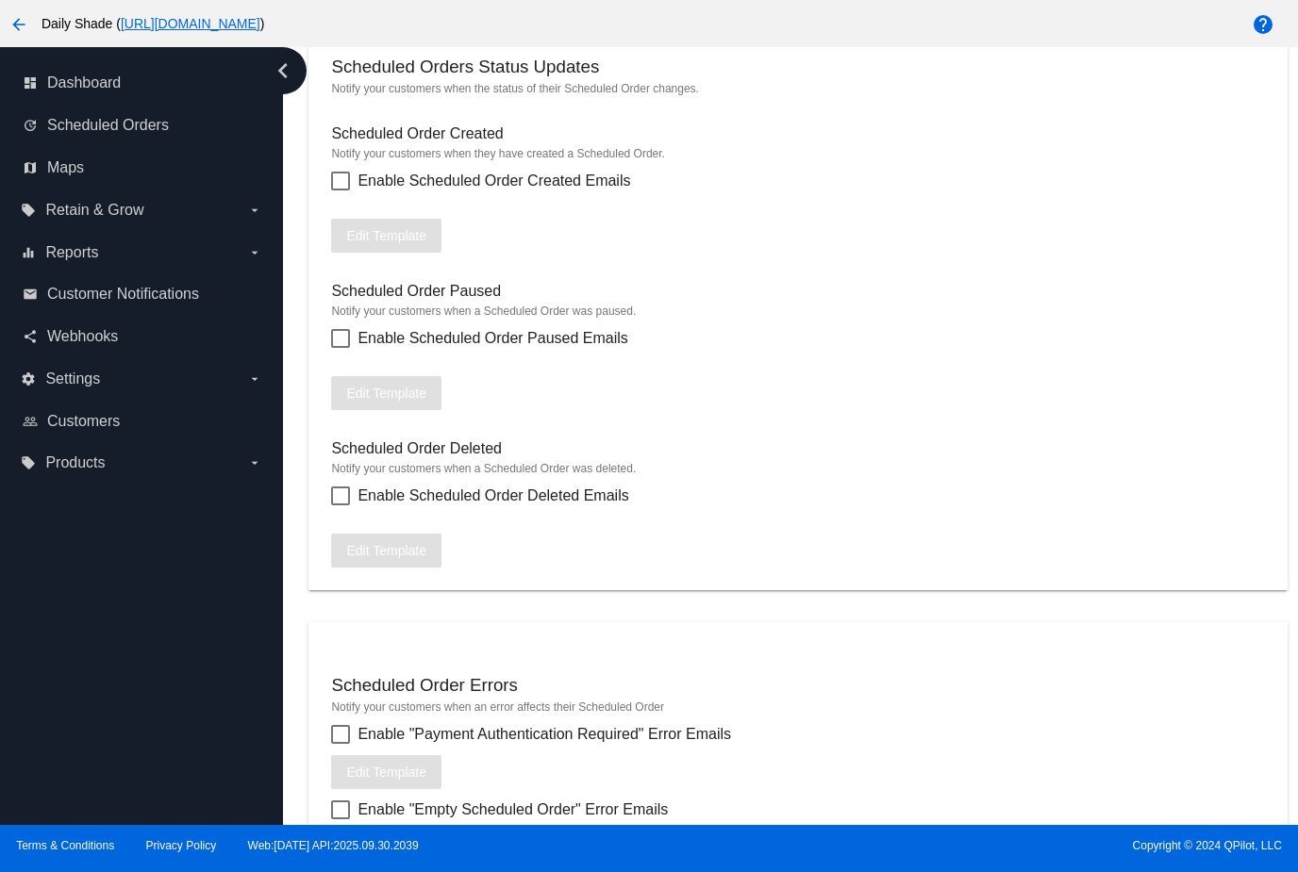
scroll to position [1771, 0]
click at [354, 191] on label "Enable Scheduled Order Created Emails" at bounding box center [480, 180] width 299 height 23
click at [341, 191] on input "Enable Scheduled Order Created Emails" at bounding box center [340, 190] width 1 height 1
checkbox input "true"
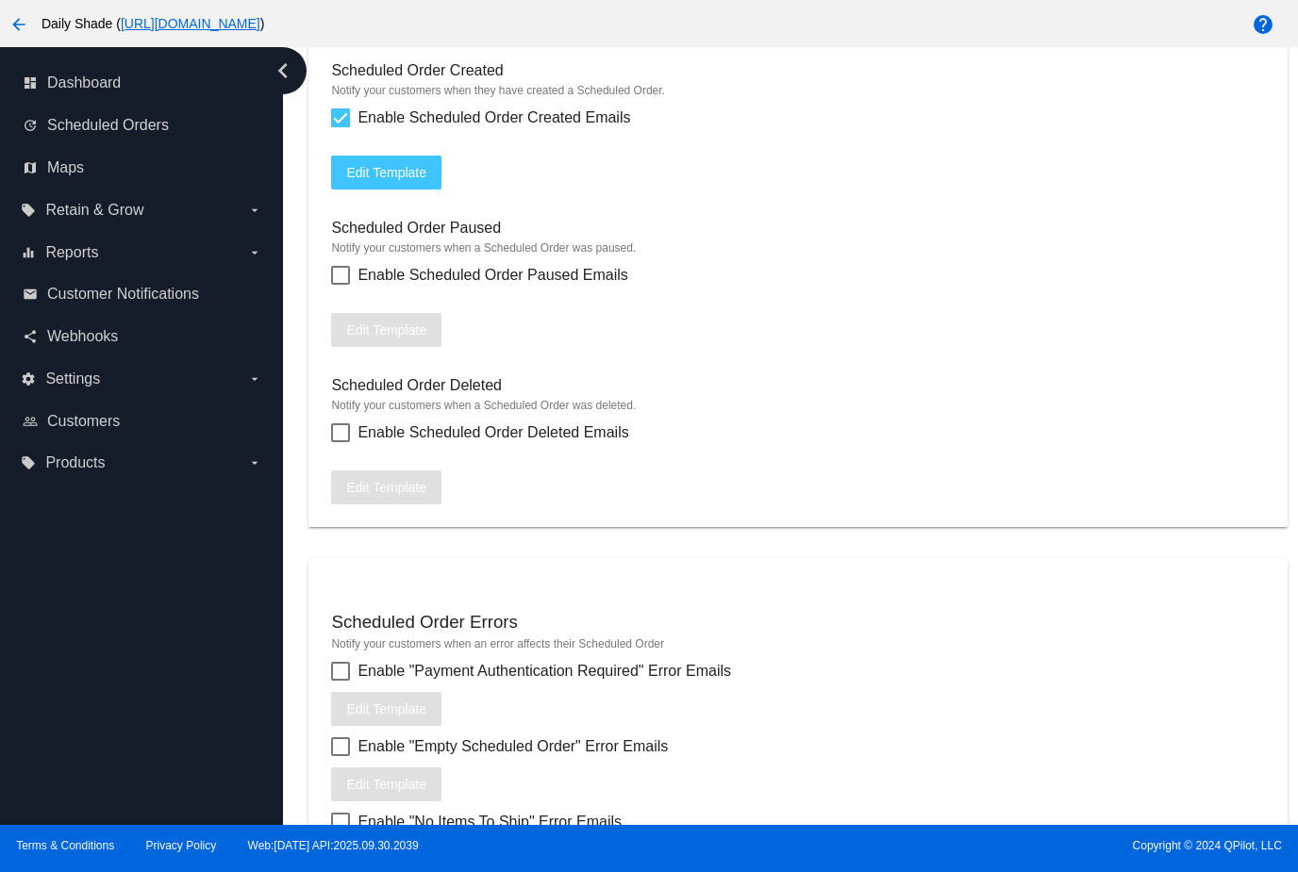
scroll to position [1835, 0]
click at [354, 286] on label "Enable Scheduled Order Paused Emails" at bounding box center [479, 274] width 296 height 23
click at [341, 285] on input "Enable Scheduled Order Paused Emails" at bounding box center [340, 284] width 1 height 1
checkbox input "true"
click at [349, 441] on div at bounding box center [340, 432] width 19 height 19
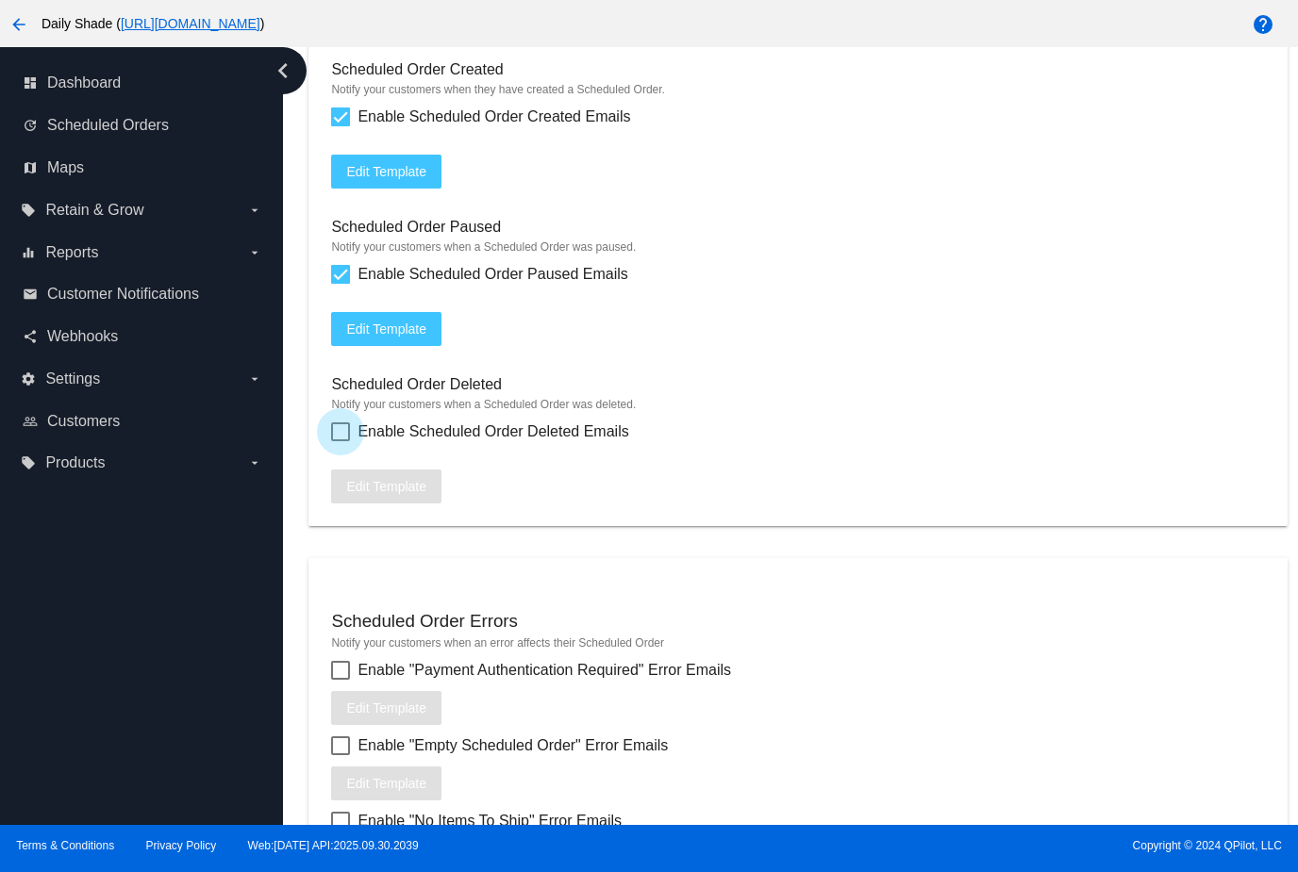
click at [341, 442] on input "Enable Scheduled Order Deleted Emails" at bounding box center [340, 441] width 1 height 1
checkbox input "true"
click at [406, 179] on span "Edit Template" at bounding box center [386, 171] width 80 height 15
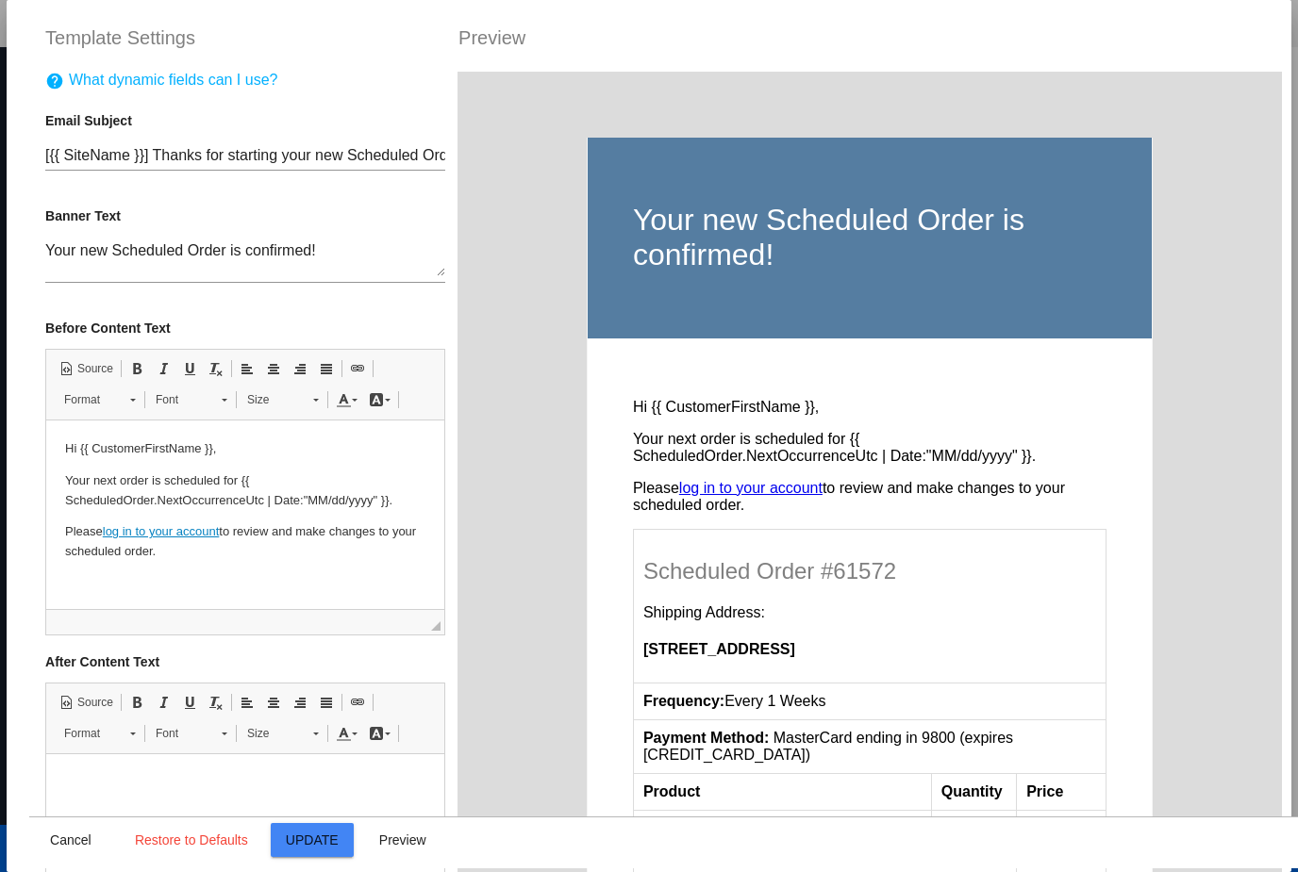
scroll to position [0, 0]
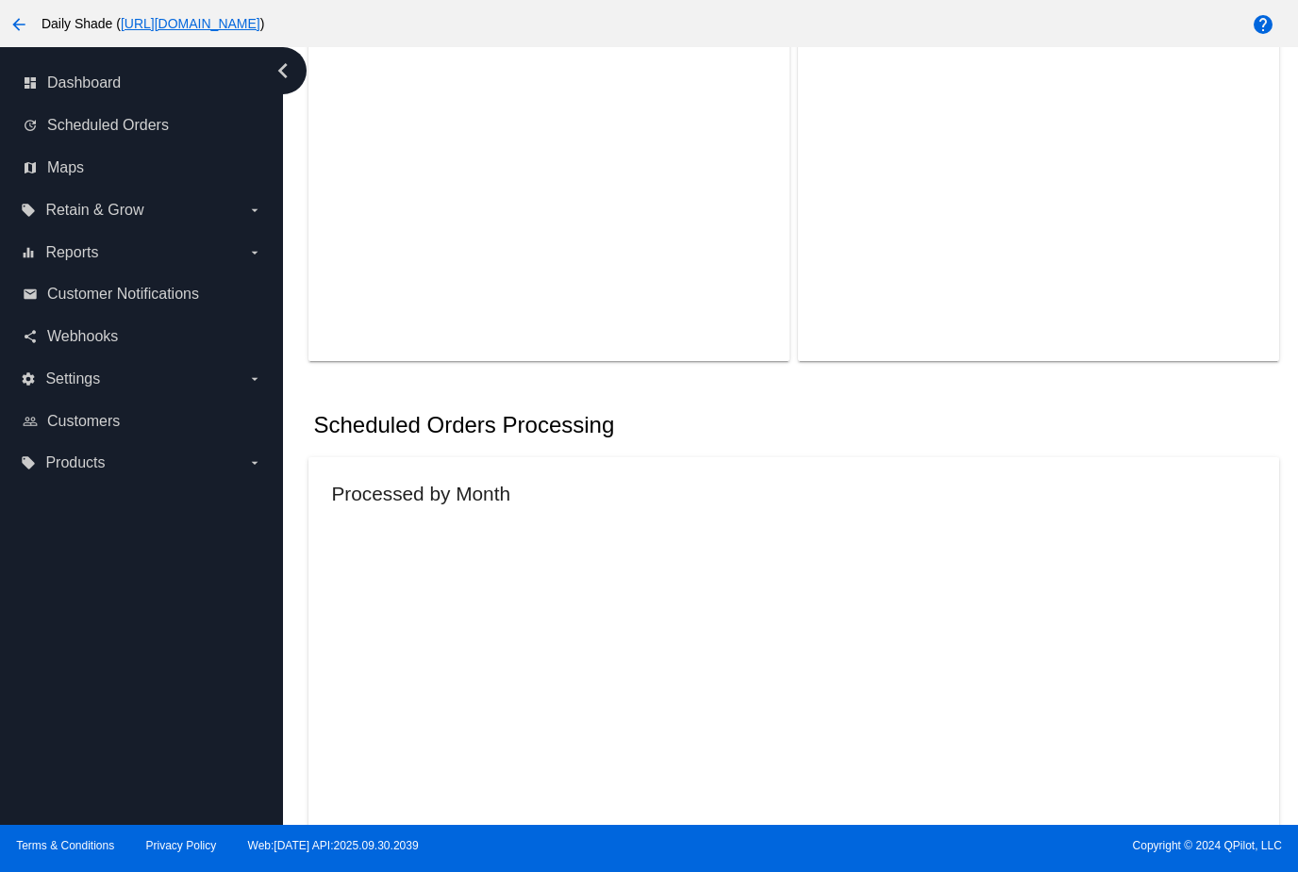
scroll to position [602, 0]
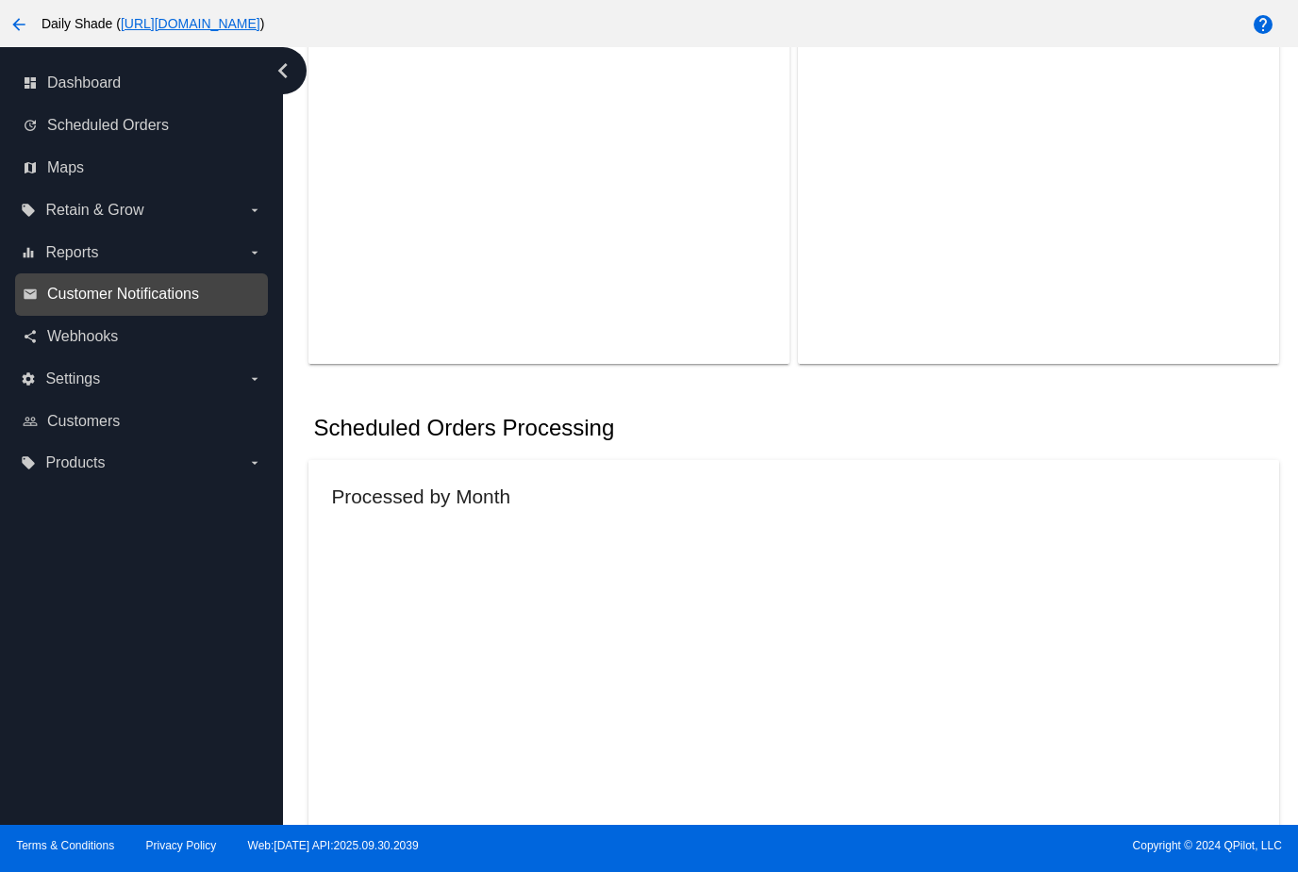
click at [177, 303] on span "Customer Notifications" at bounding box center [123, 294] width 152 height 17
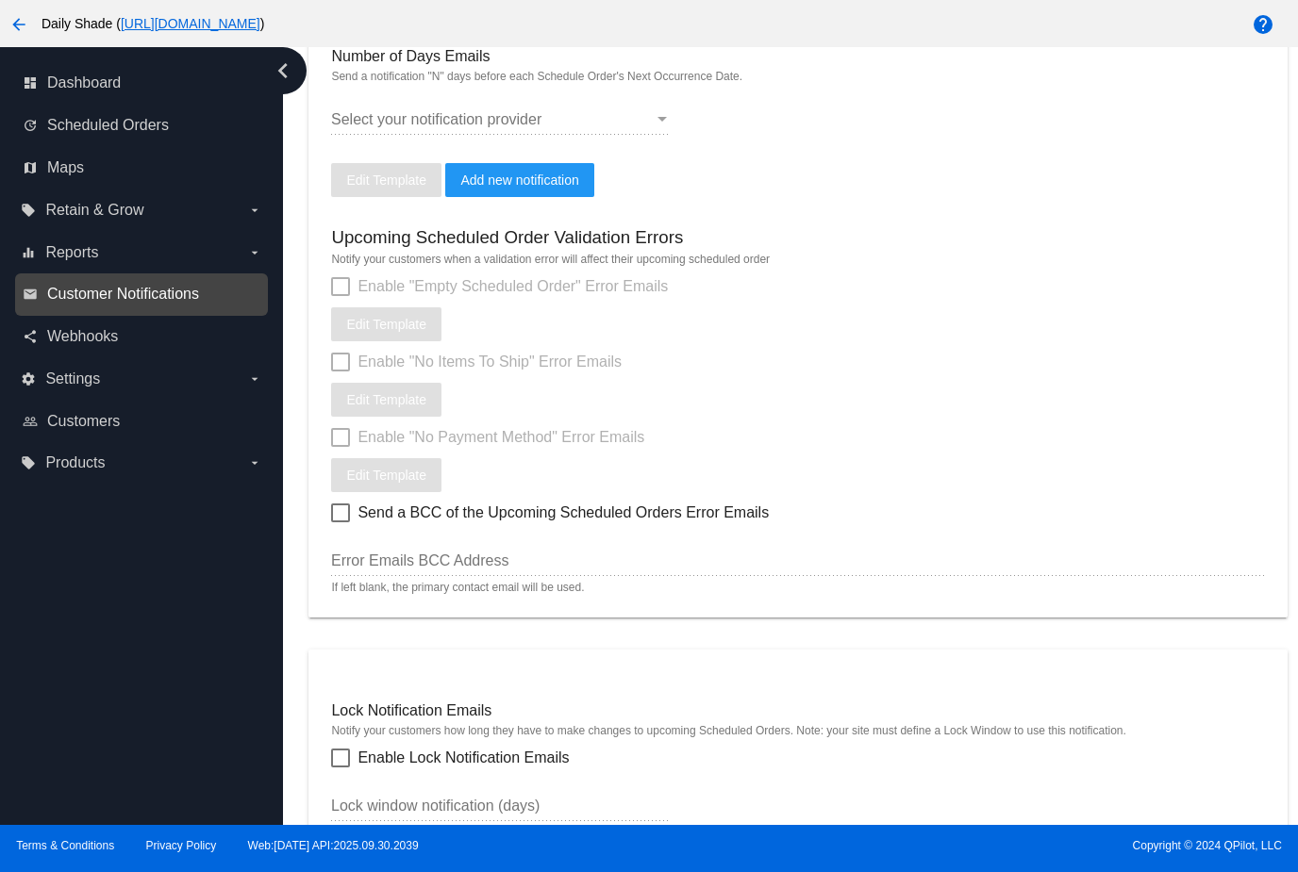
scroll to position [702, 0]
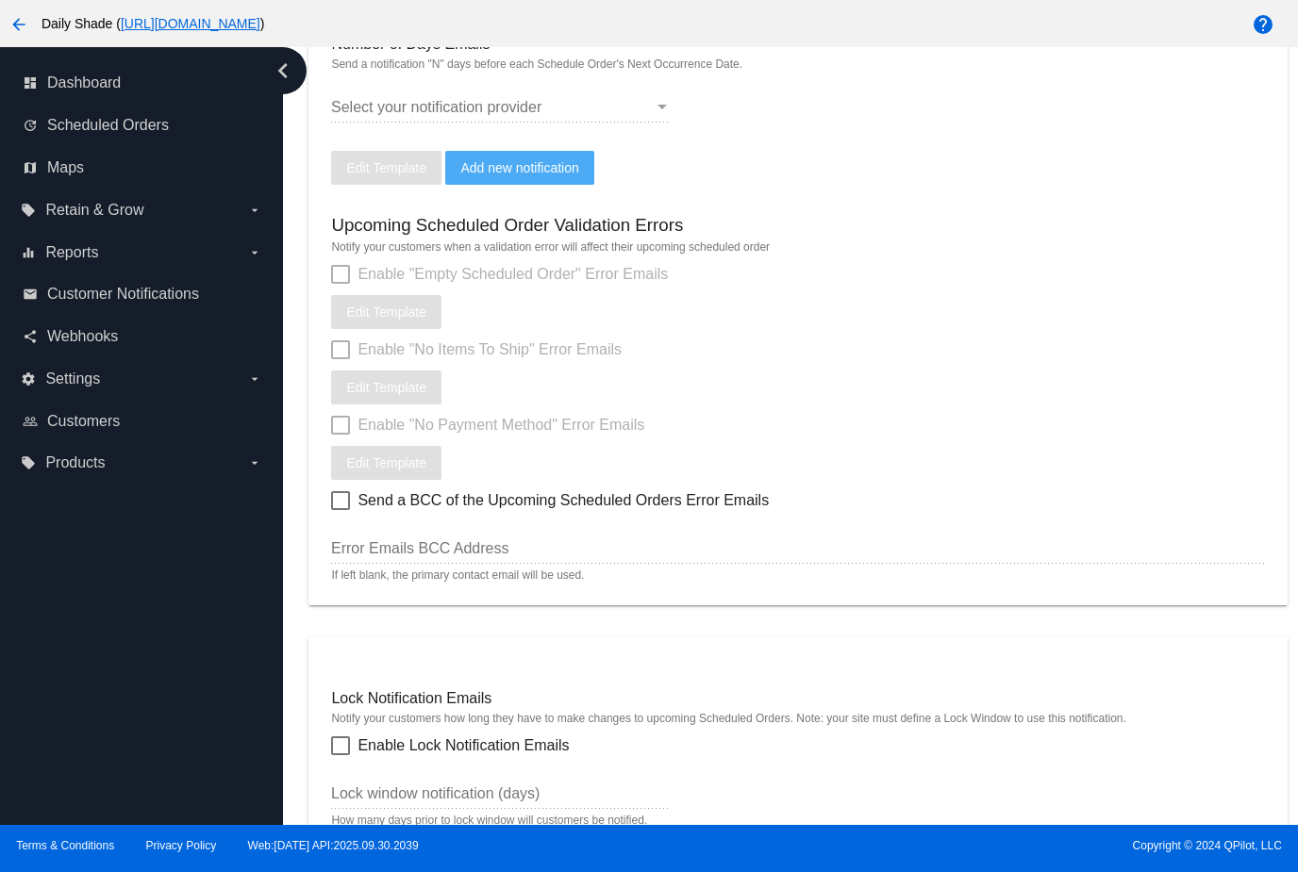
click at [569, 185] on button "Add new notification" at bounding box center [519, 168] width 148 height 34
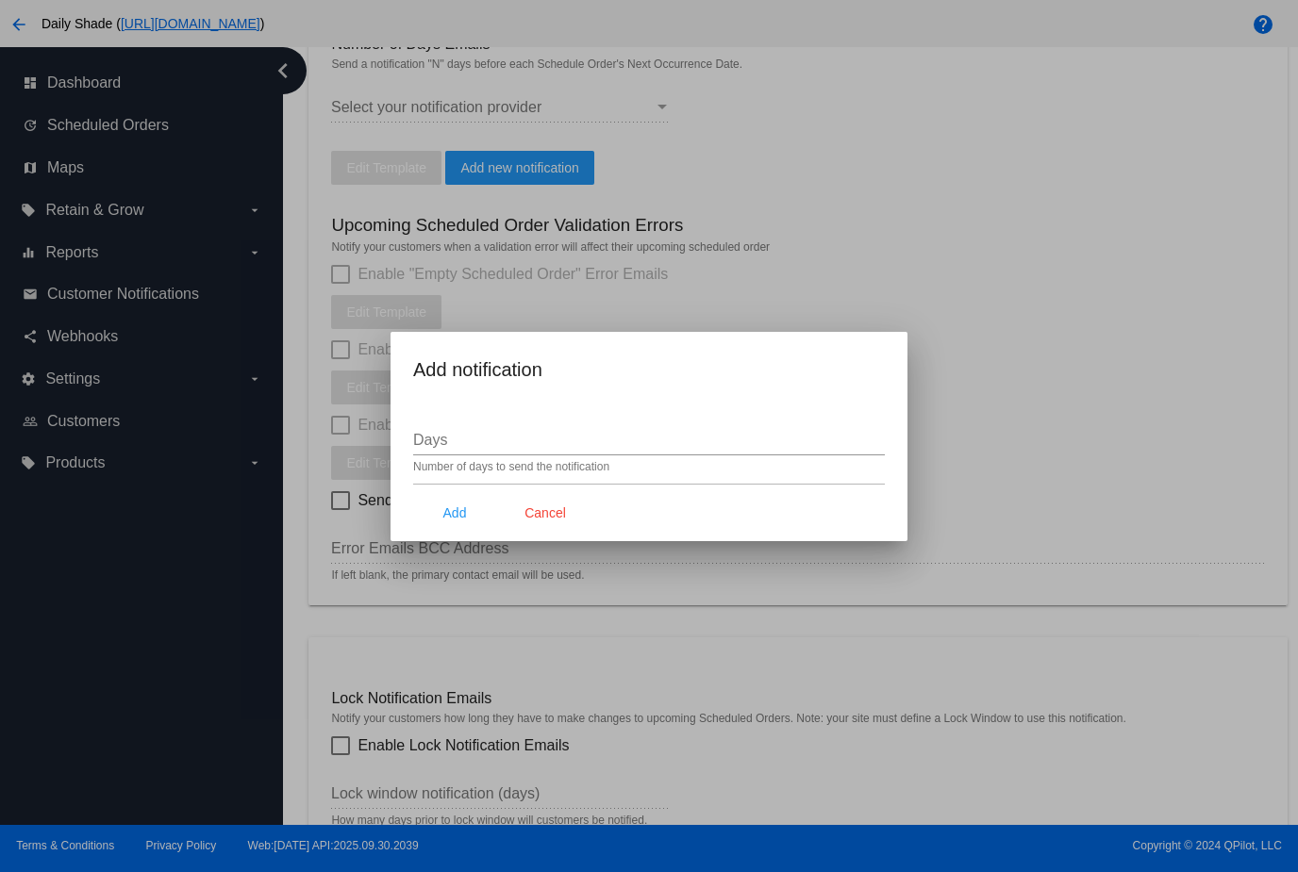
click at [570, 447] on input "Days" at bounding box center [649, 440] width 472 height 17
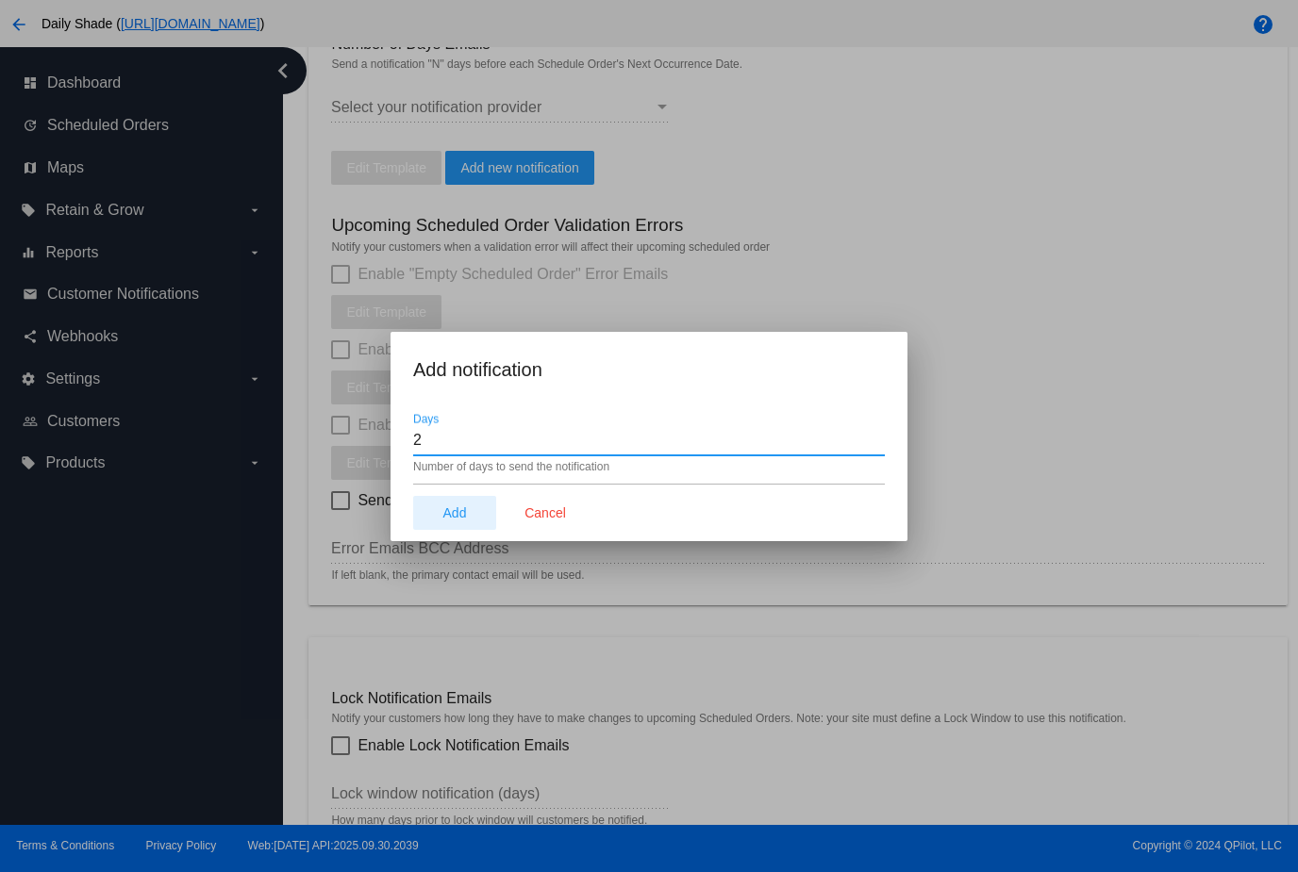
type input "2"
click at [466, 503] on button "Add" at bounding box center [454, 513] width 83 height 34
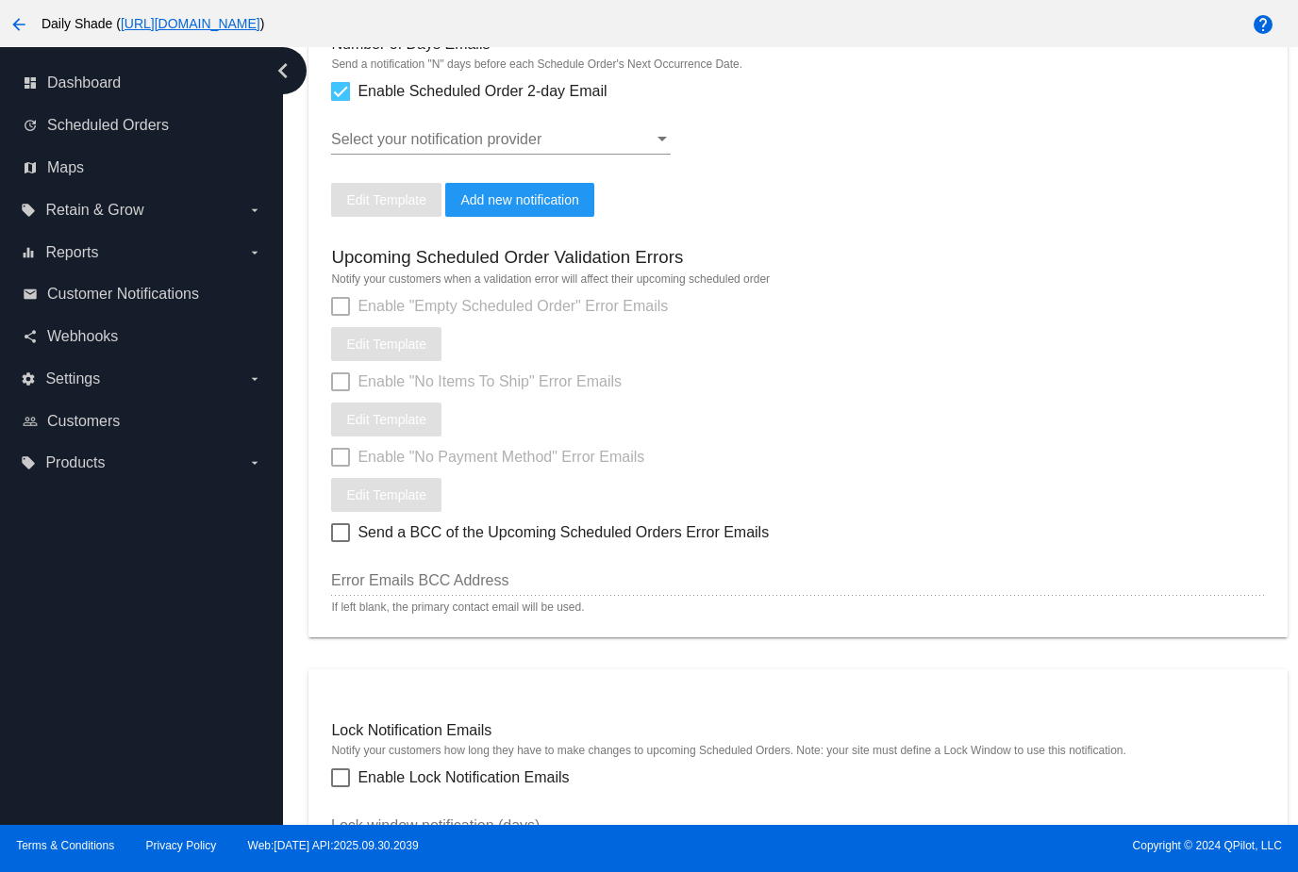
click at [518, 148] on div at bounding box center [492, 139] width 323 height 17
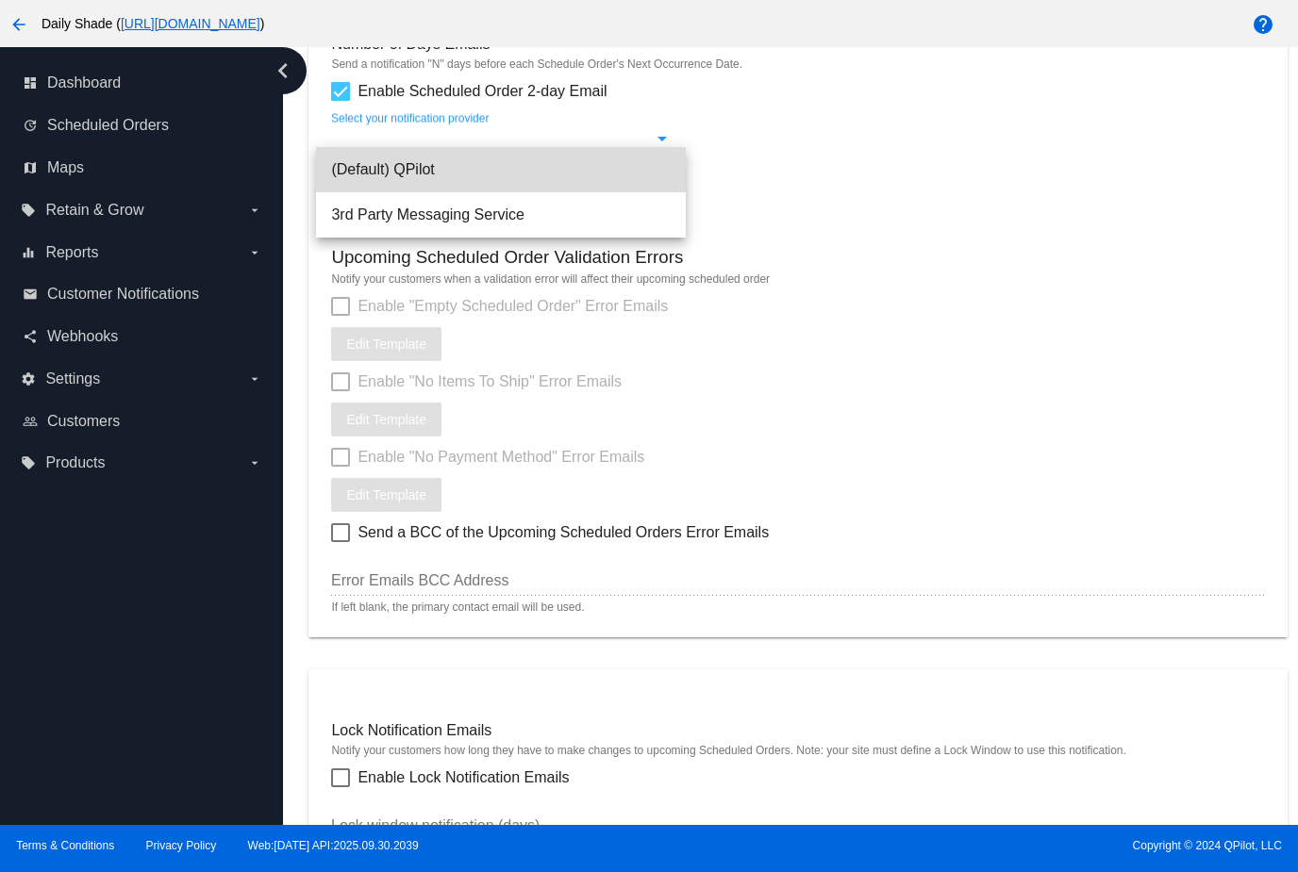
click at [505, 167] on span "(Default) QPilot" at bounding box center [501, 169] width 340 height 45
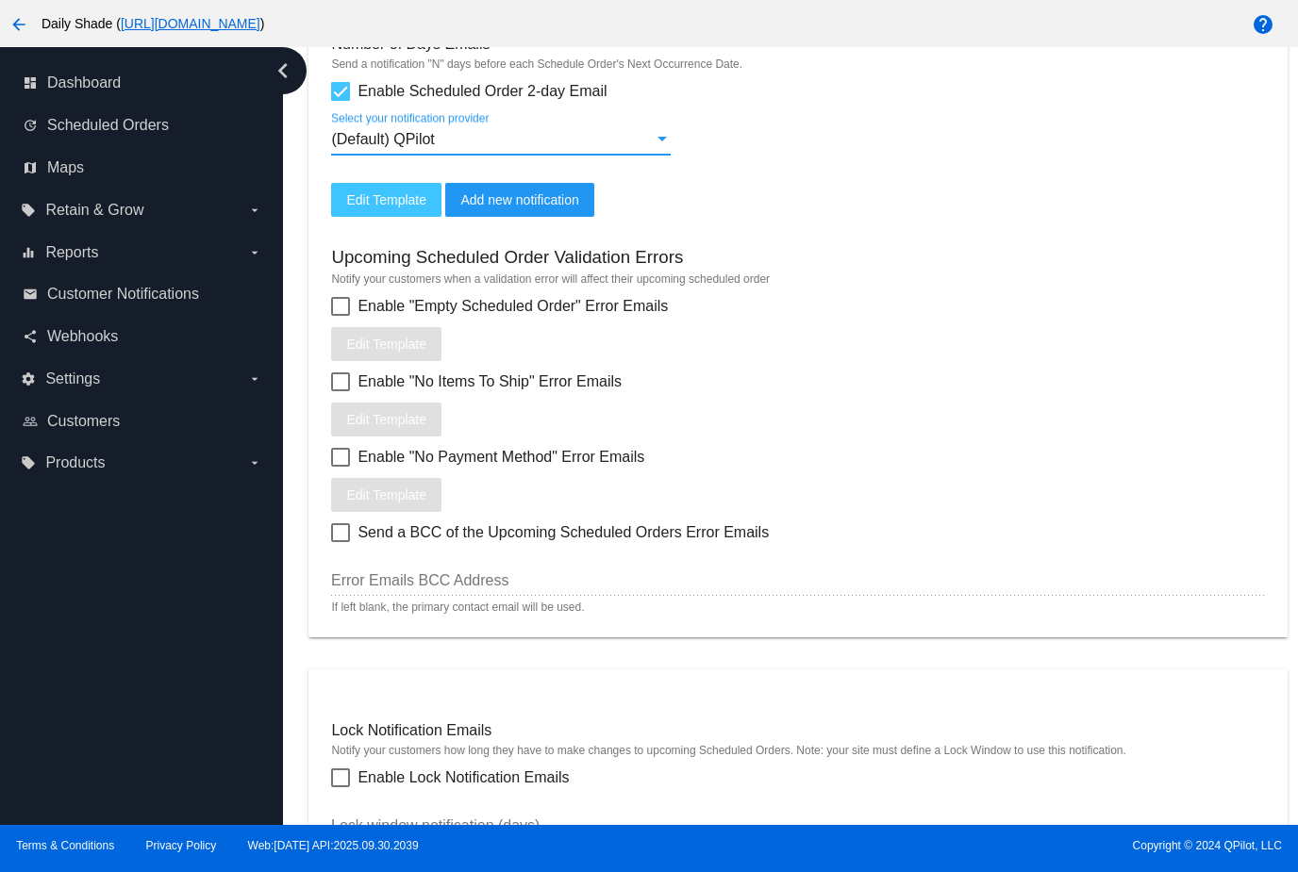
click at [351, 318] on label "Enable "Empty Scheduled Order" Error Emails" at bounding box center [499, 306] width 337 height 23
click at [341, 317] on input "Enable "Empty Scheduled Order" Error Emails" at bounding box center [340, 316] width 1 height 1
checkbox input "true"
click at [339, 393] on label "Enable "No Items To Ship" Error Emails" at bounding box center [476, 382] width 291 height 23
click at [340, 392] on input "Enable "No Items To Ship" Error Emails" at bounding box center [340, 391] width 1 height 1
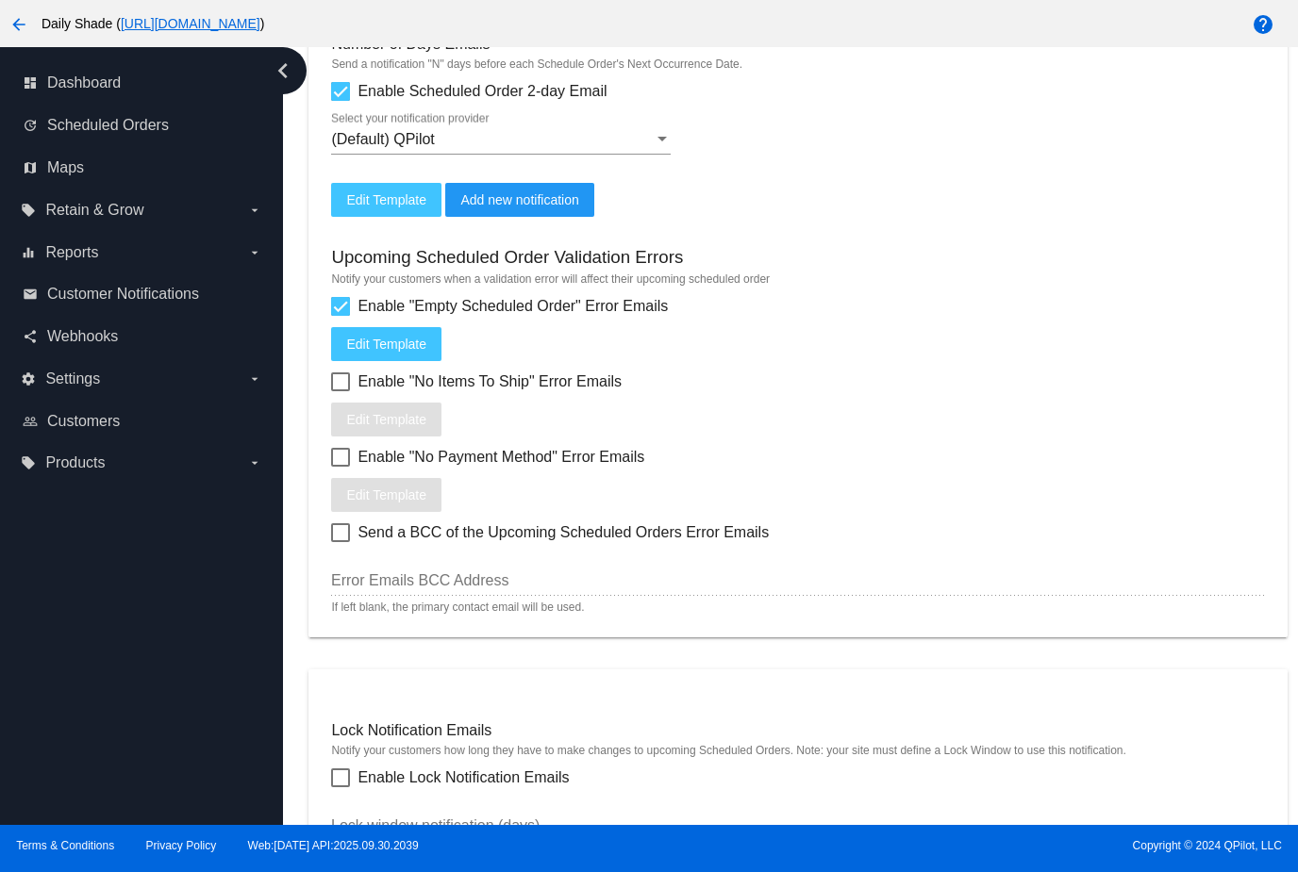
checkbox input "true"
click at [345, 467] on div at bounding box center [340, 457] width 19 height 19
click at [341, 468] on input "Enable "No Payment Method" Error Emails" at bounding box center [340, 467] width 1 height 1
checkbox input "true"
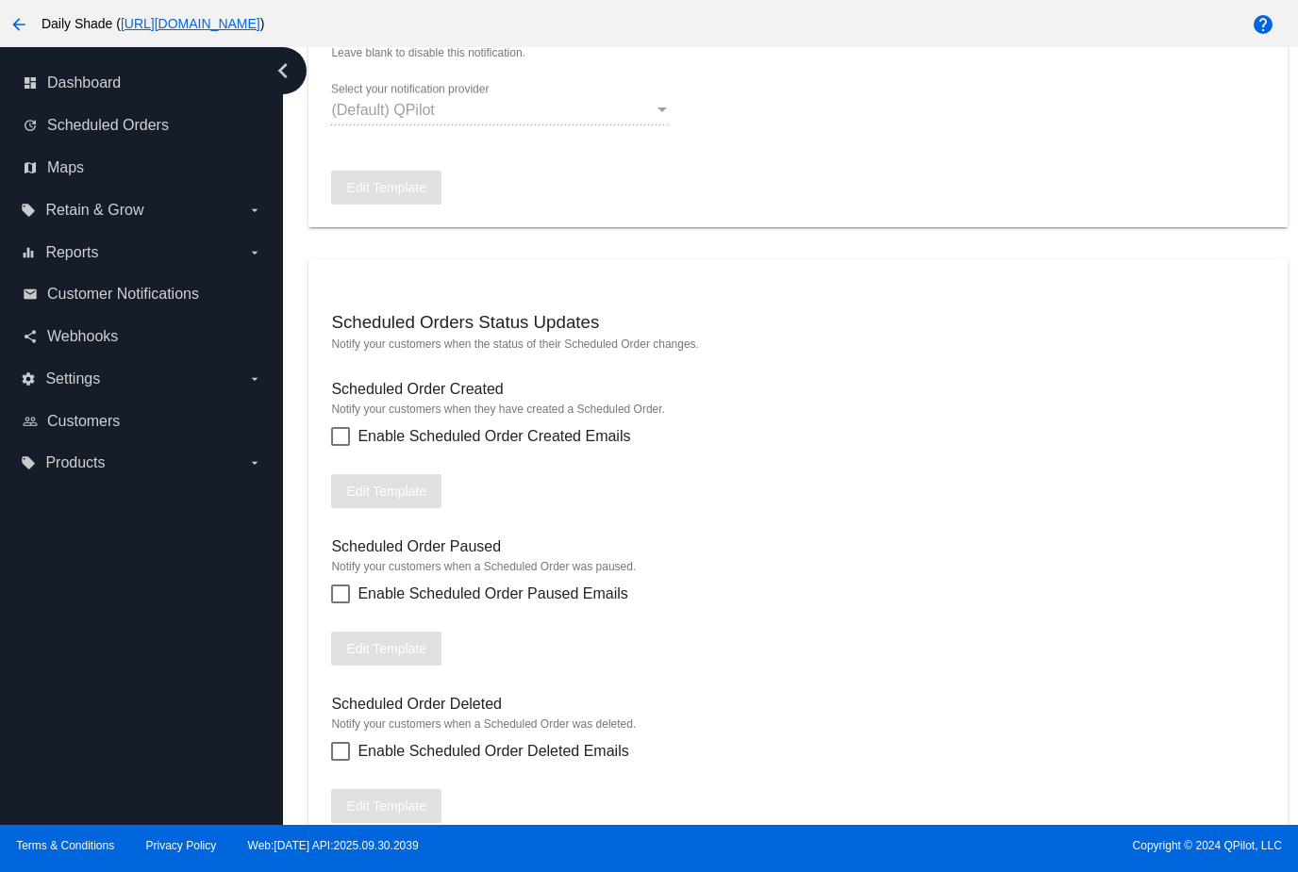
scroll to position [1535, 0]
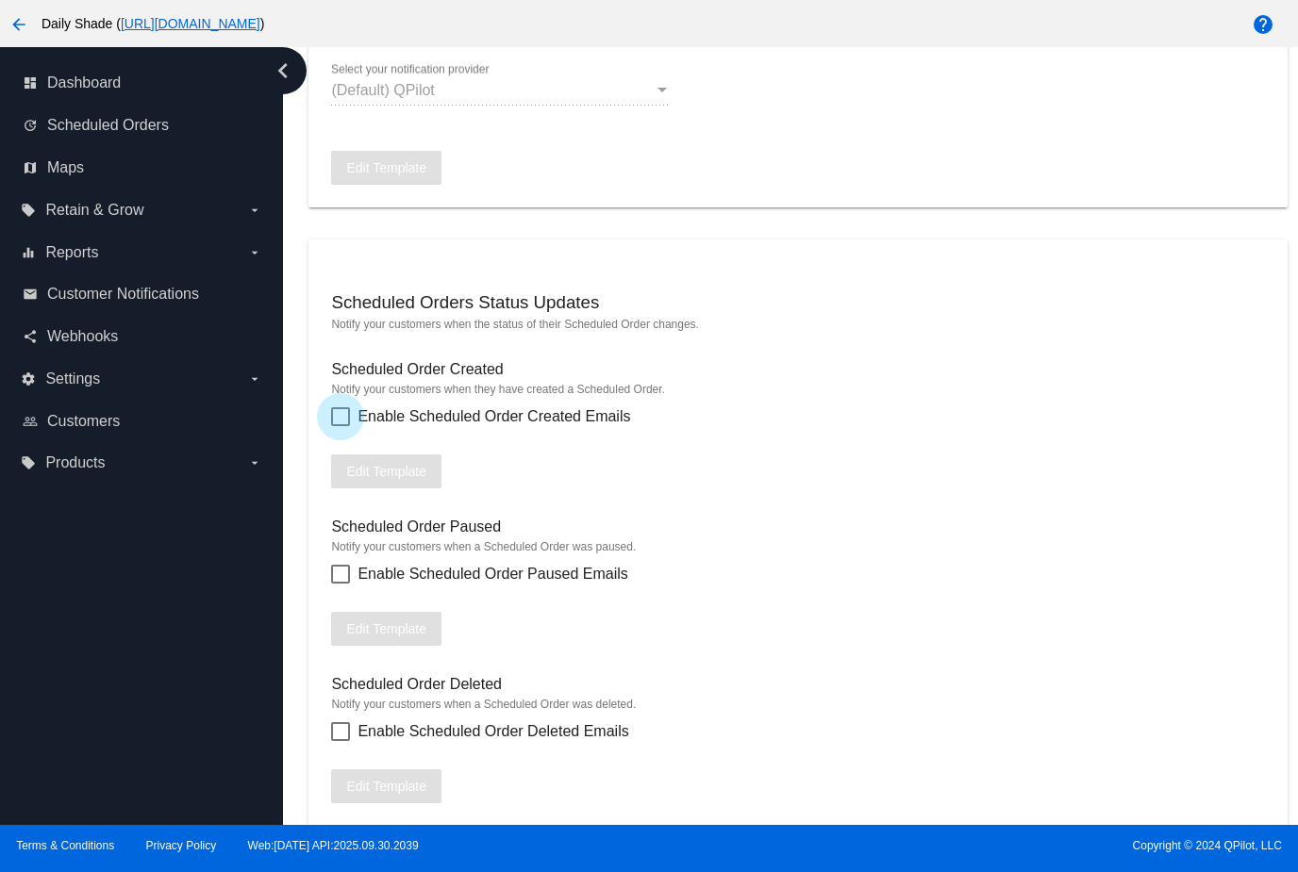
click at [351, 428] on label "Enable Scheduled Order Created Emails" at bounding box center [480, 417] width 299 height 23
click at [341, 427] on input "Enable Scheduled Order Created Emails" at bounding box center [340, 426] width 1 height 1
checkbox input "true"
click at [341, 584] on div at bounding box center [340, 574] width 19 height 19
click at [341, 585] on input "Enable Scheduled Order Paused Emails" at bounding box center [340, 584] width 1 height 1
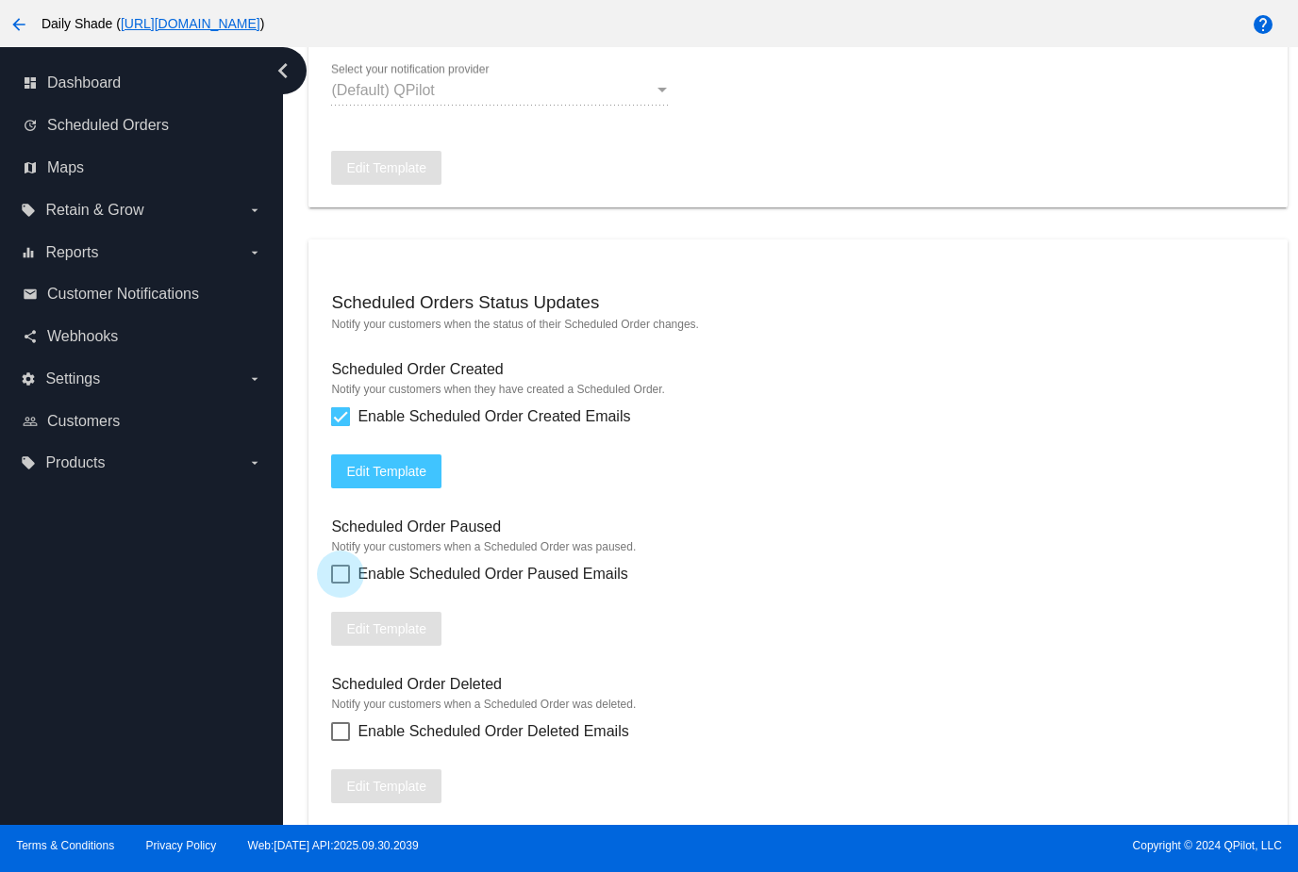
checkbox input "true"
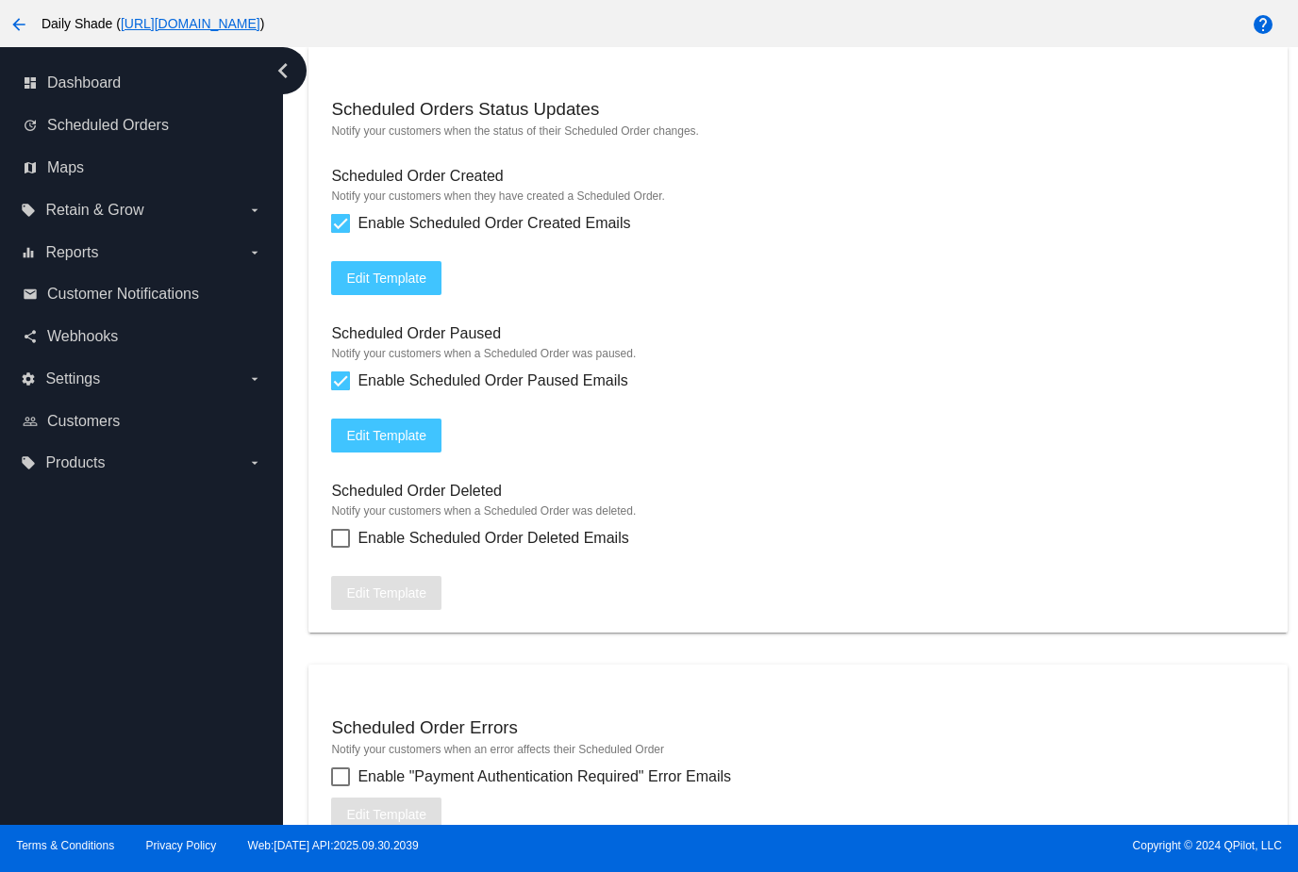
scroll to position [1747, 0]
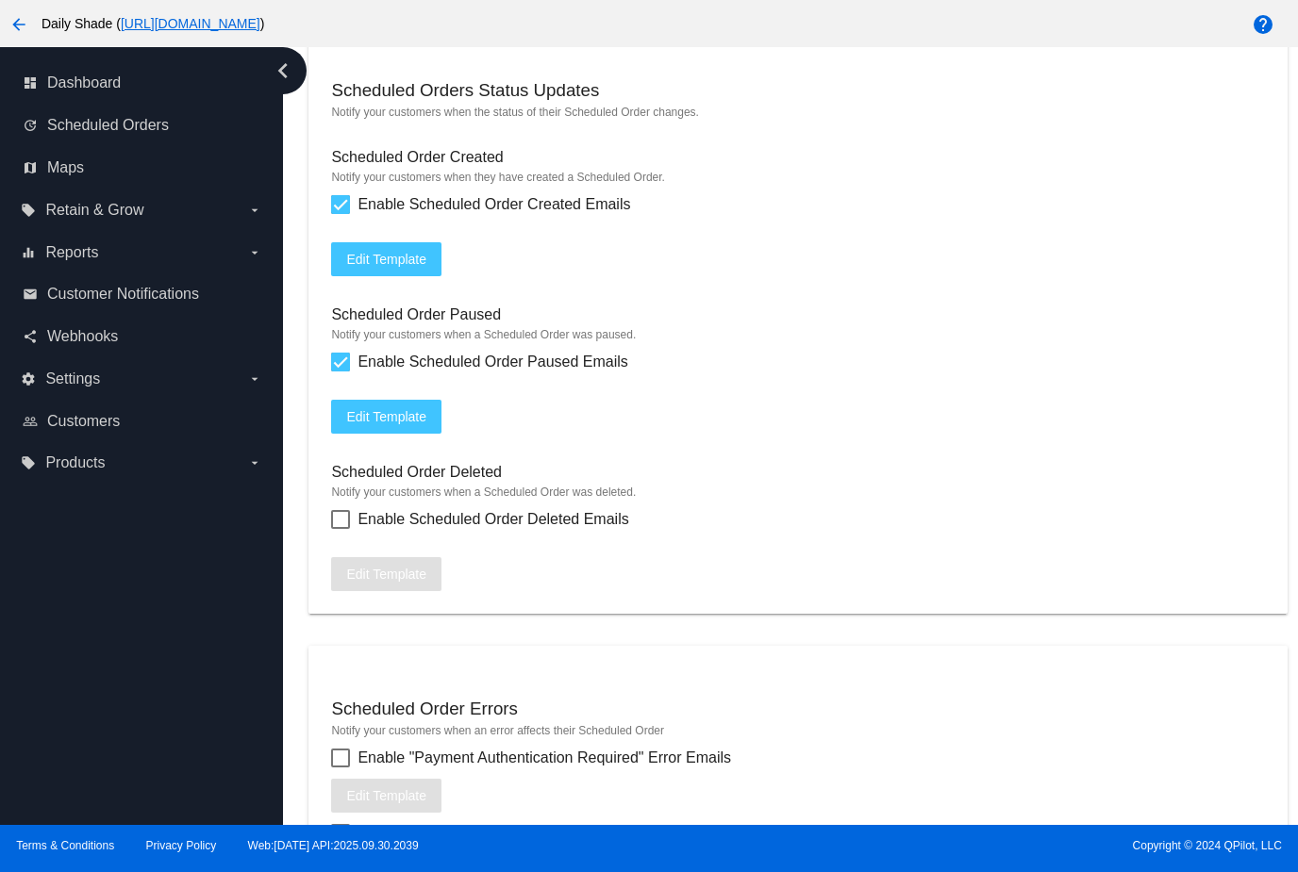
click at [351, 531] on label "Enable Scheduled Order Deleted Emails" at bounding box center [479, 519] width 297 height 23
click at [341, 530] on input "Enable Scheduled Order Deleted Emails" at bounding box center [340, 529] width 1 height 1
checkbox input "true"
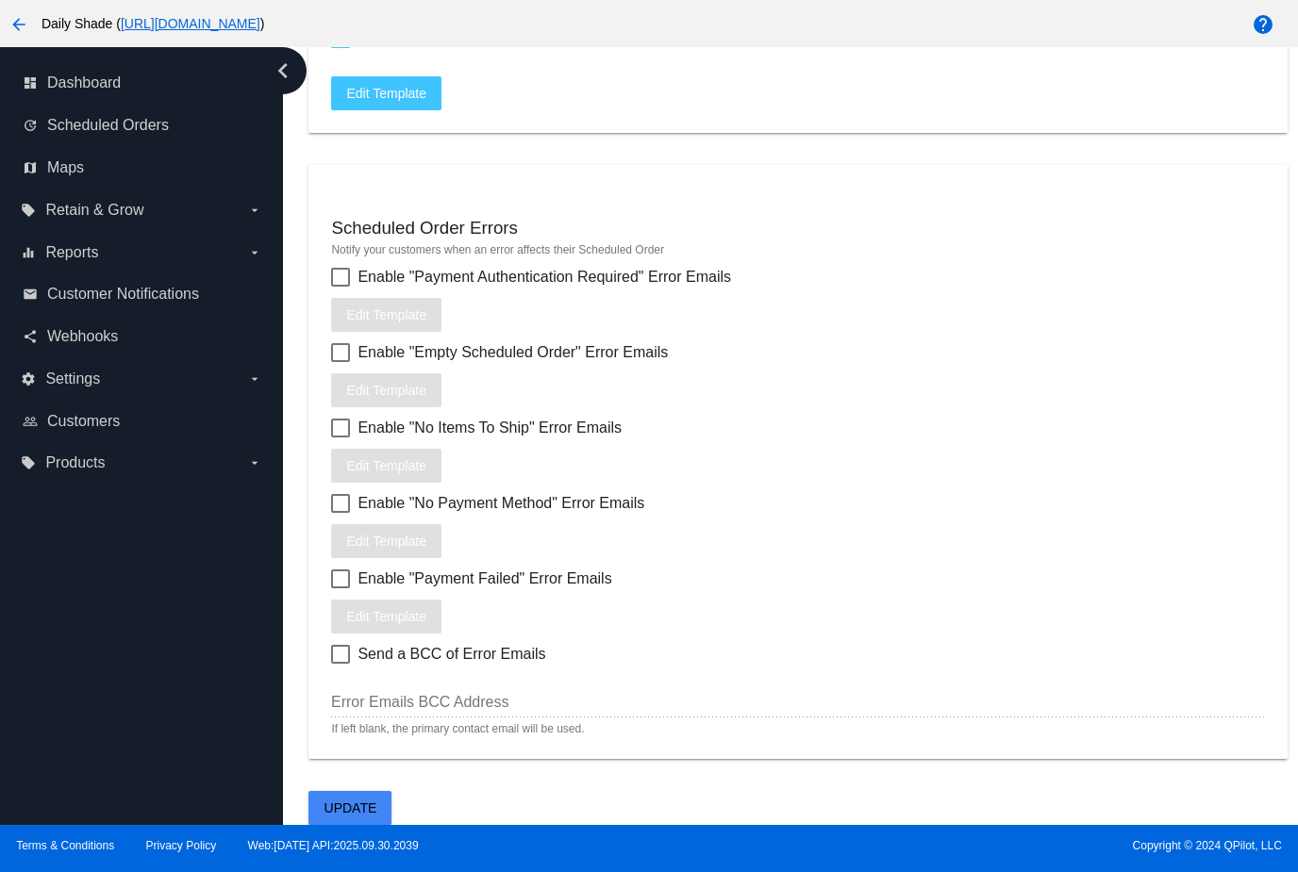
scroll to position [2258, 0]
click at [354, 364] on label "Enable "Empty Scheduled Order" Error Emails" at bounding box center [499, 352] width 337 height 23
click at [341, 363] on input "Enable "Empty Scheduled Order" Error Emails" at bounding box center [340, 362] width 1 height 1
checkbox input "true"
click at [343, 438] on div at bounding box center [340, 428] width 19 height 19
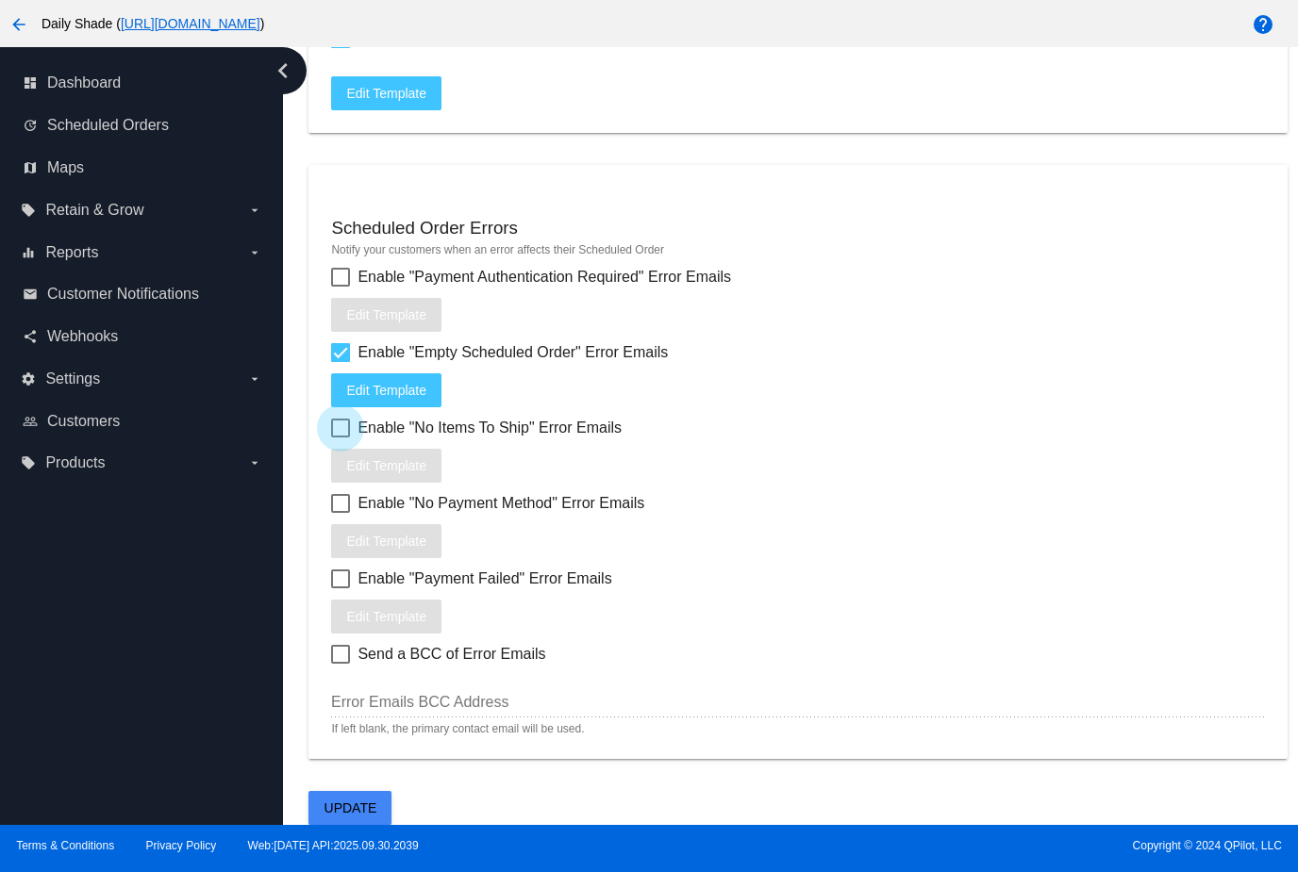
click at [341, 439] on input "Enable "No Items To Ship" Error Emails" at bounding box center [340, 438] width 1 height 1
checkbox input "true"
click at [341, 513] on div at bounding box center [340, 503] width 19 height 19
click at [341, 514] on input "Enable "No Payment Method" Error Emails" at bounding box center [340, 513] width 1 height 1
checkbox input "true"
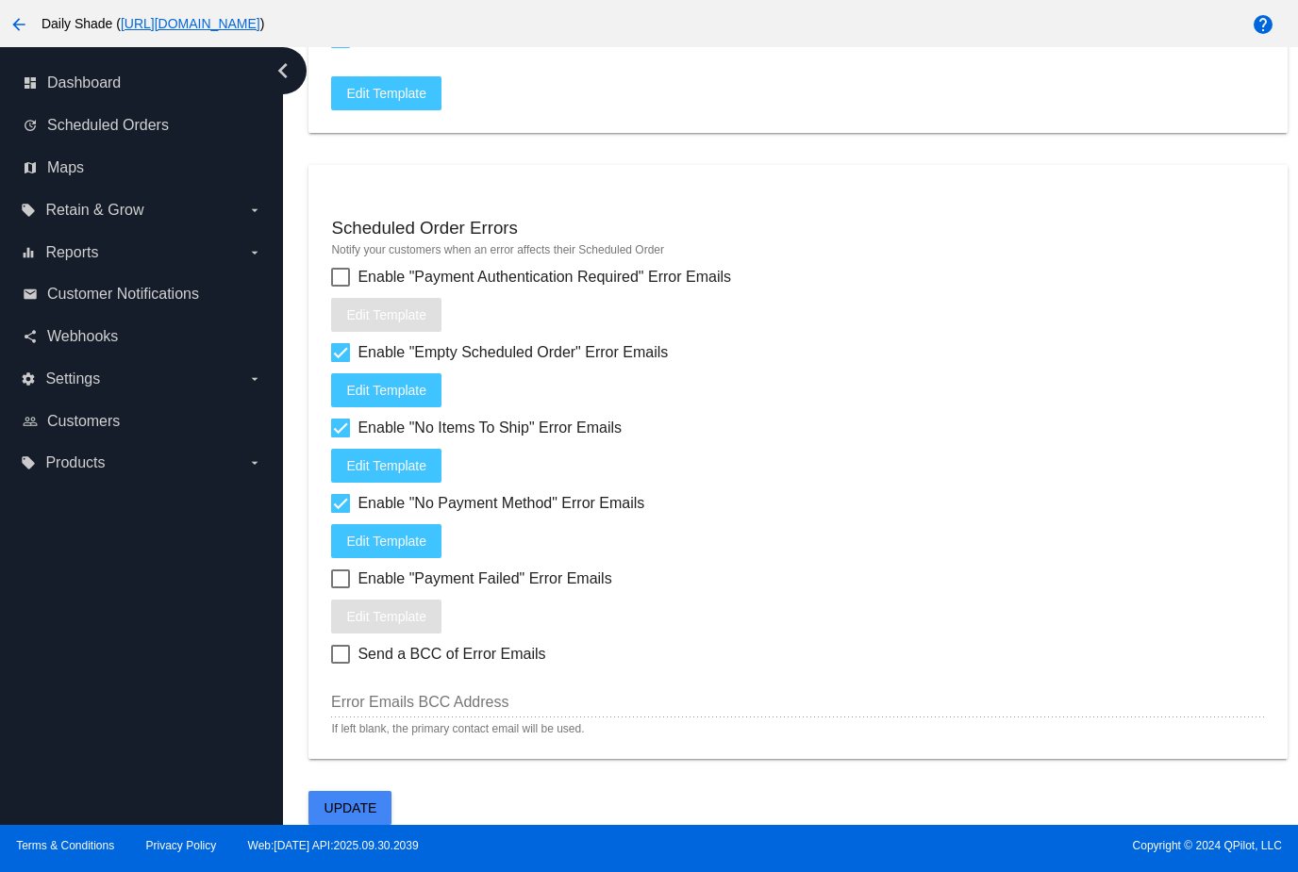
click at [341, 589] on div at bounding box center [340, 579] width 19 height 19
click at [341, 590] on input "Enable "Payment Failed" Error Emails" at bounding box center [340, 589] width 1 height 1
checkbox input "true"
click at [358, 816] on span "Update" at bounding box center [350, 808] width 53 height 15
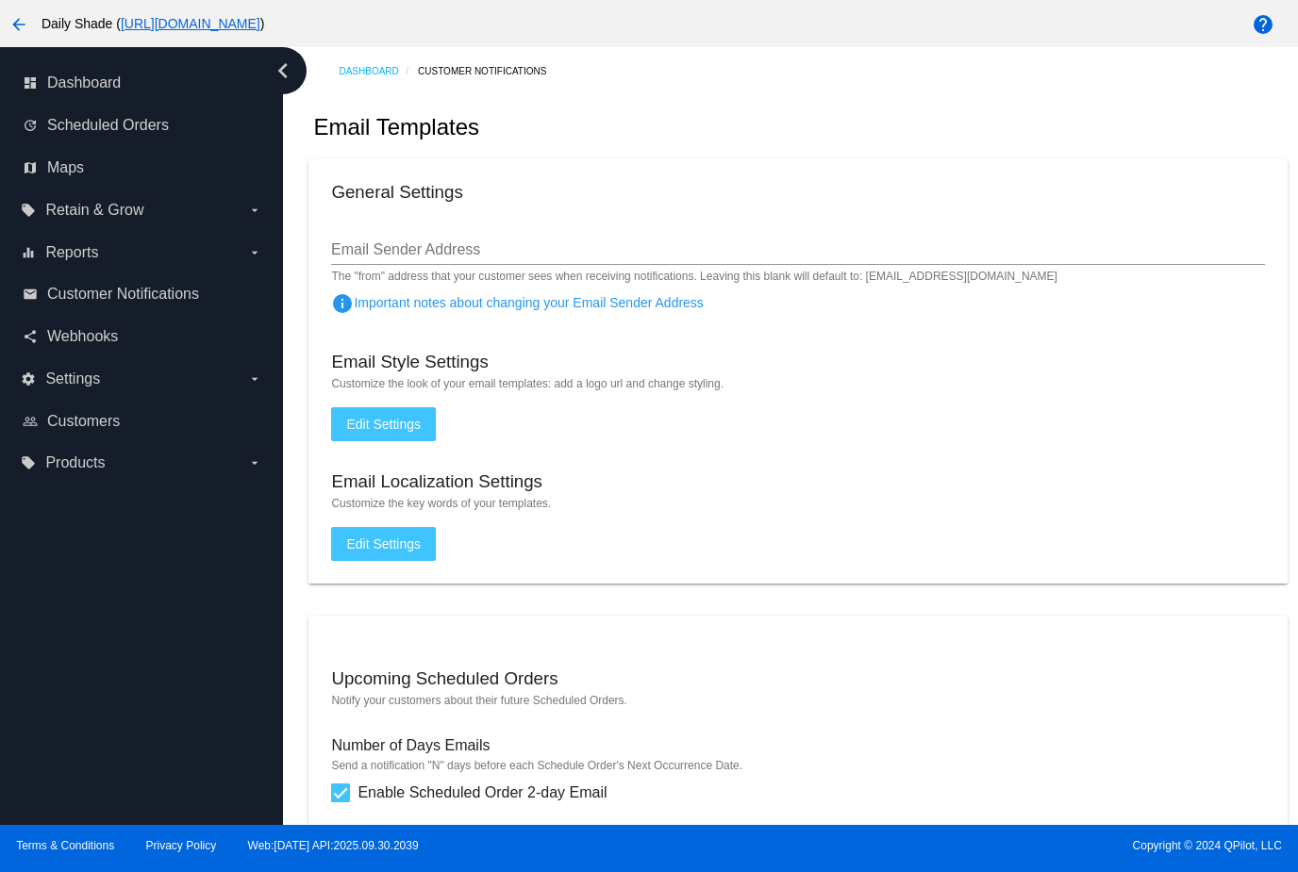
scroll to position [0, 0]
click at [458, 241] on input "Email Sender Address" at bounding box center [797, 249] width 933 height 17
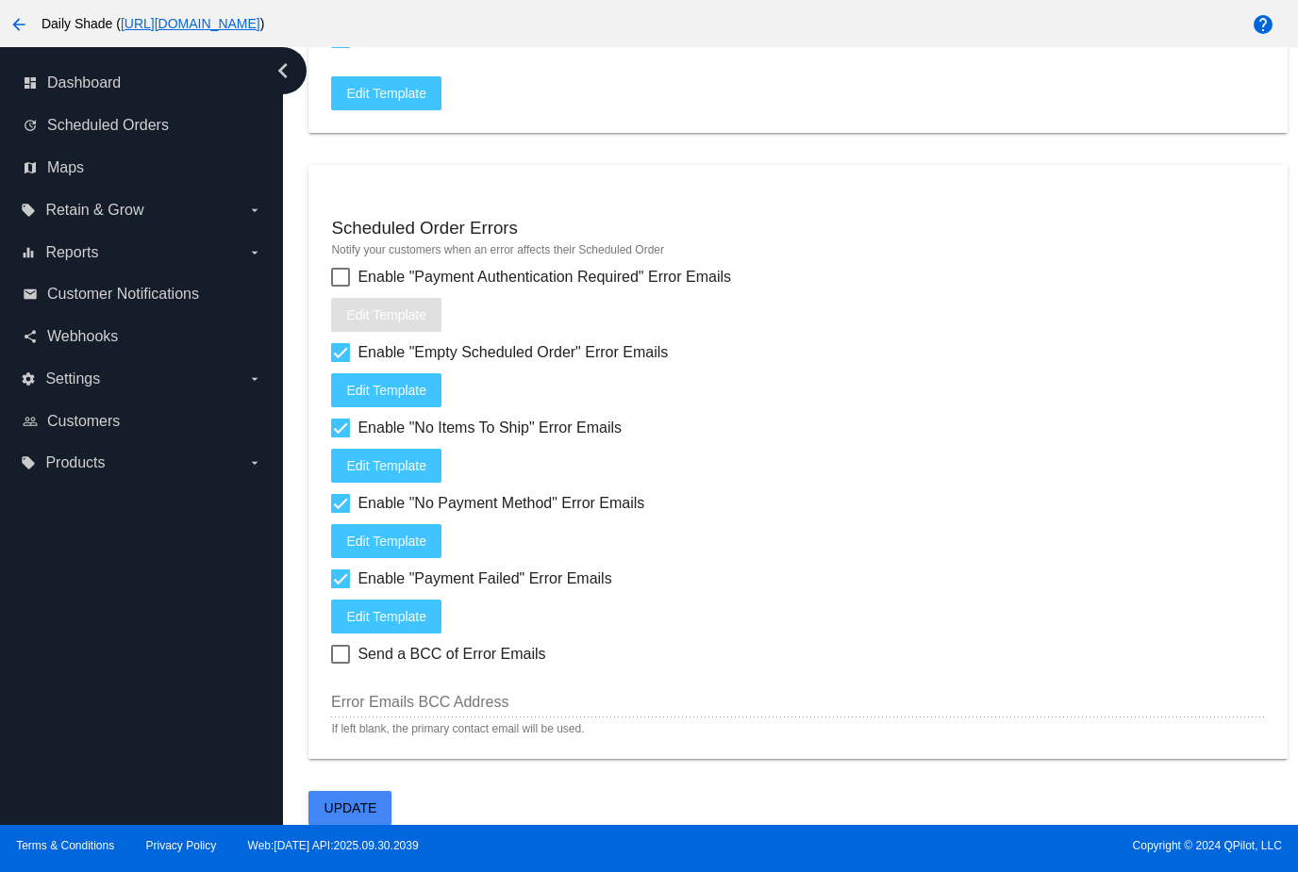
scroll to position [2258, 0]
type input "[EMAIL_ADDRESS][DOMAIN_NAME]"
click at [374, 809] on span "Update" at bounding box center [350, 808] width 53 height 15
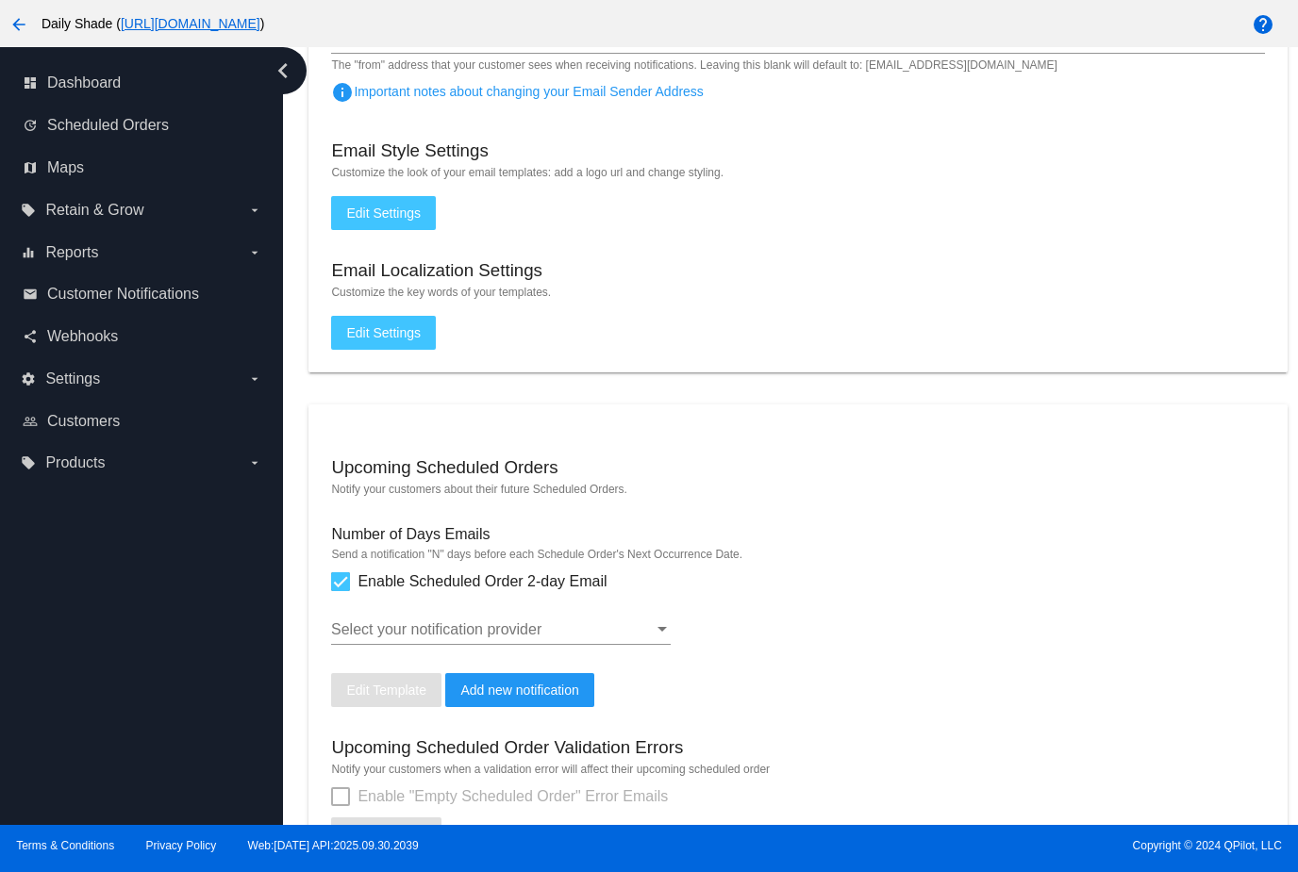
scroll to position [213, 0]
click at [423, 228] on button "Edit Settings" at bounding box center [383, 211] width 105 height 34
